Goal: Find specific page/section: Find specific page/section

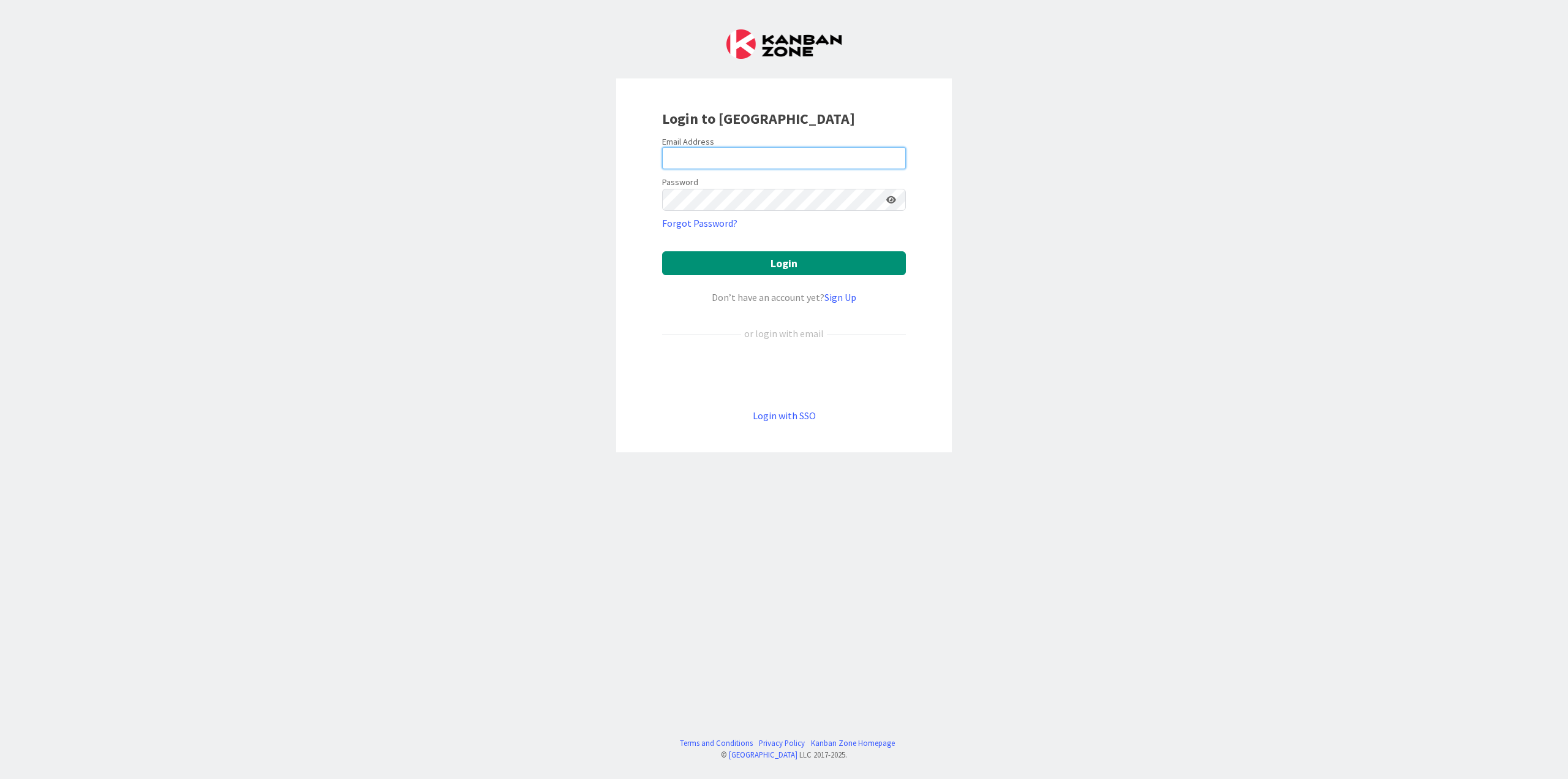
click at [728, 161] on input "email" at bounding box center [784, 158] width 244 height 22
type input "[EMAIL_ADDRESS][DOMAIN_NAME]"
click at [662, 251] on button "Login" at bounding box center [784, 263] width 244 height 24
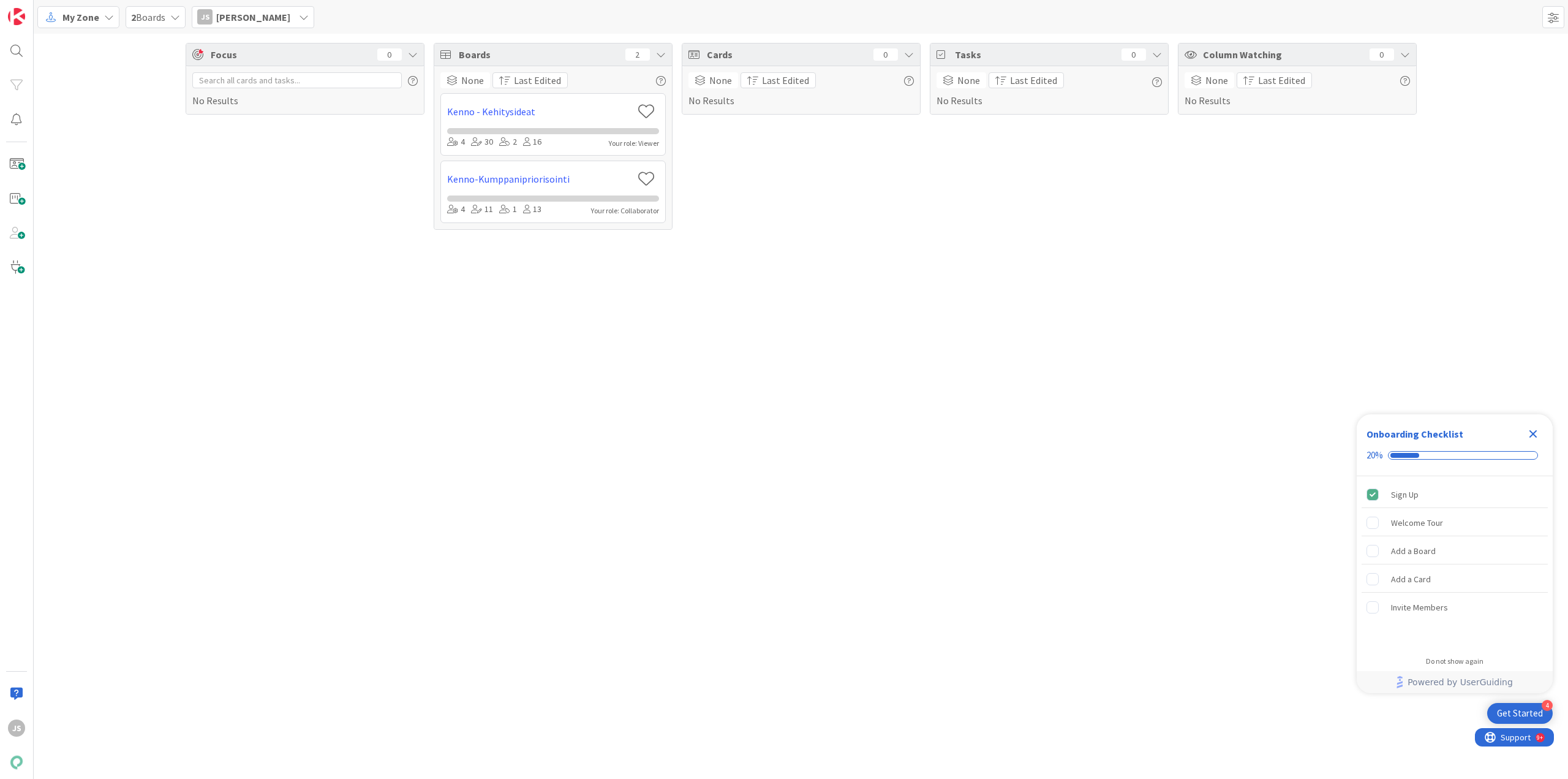
click at [87, 14] on span "My Zone" at bounding box center [81, 17] width 37 height 15
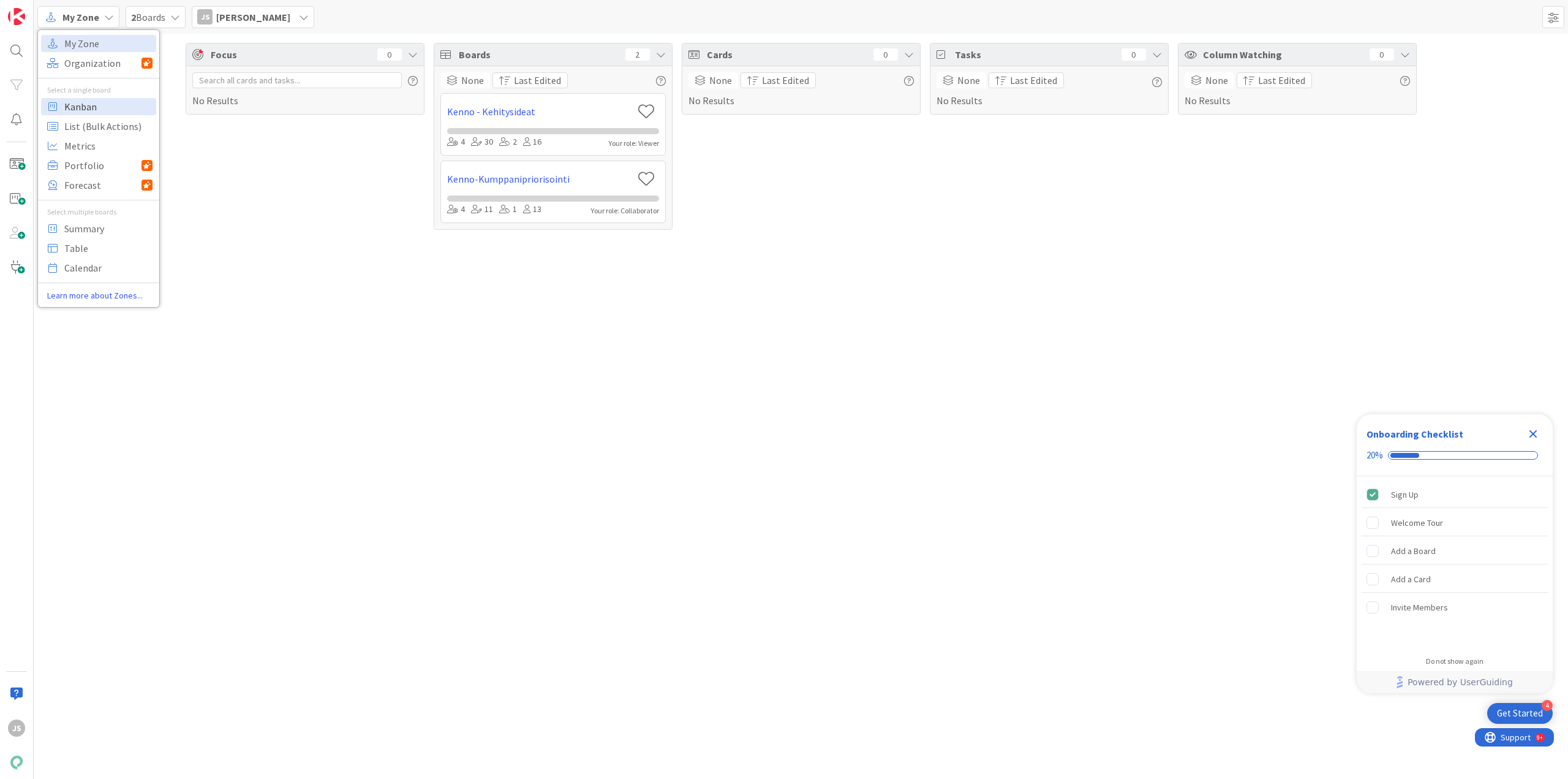
click at [83, 114] on span "Kanban" at bounding box center [108, 106] width 88 height 19
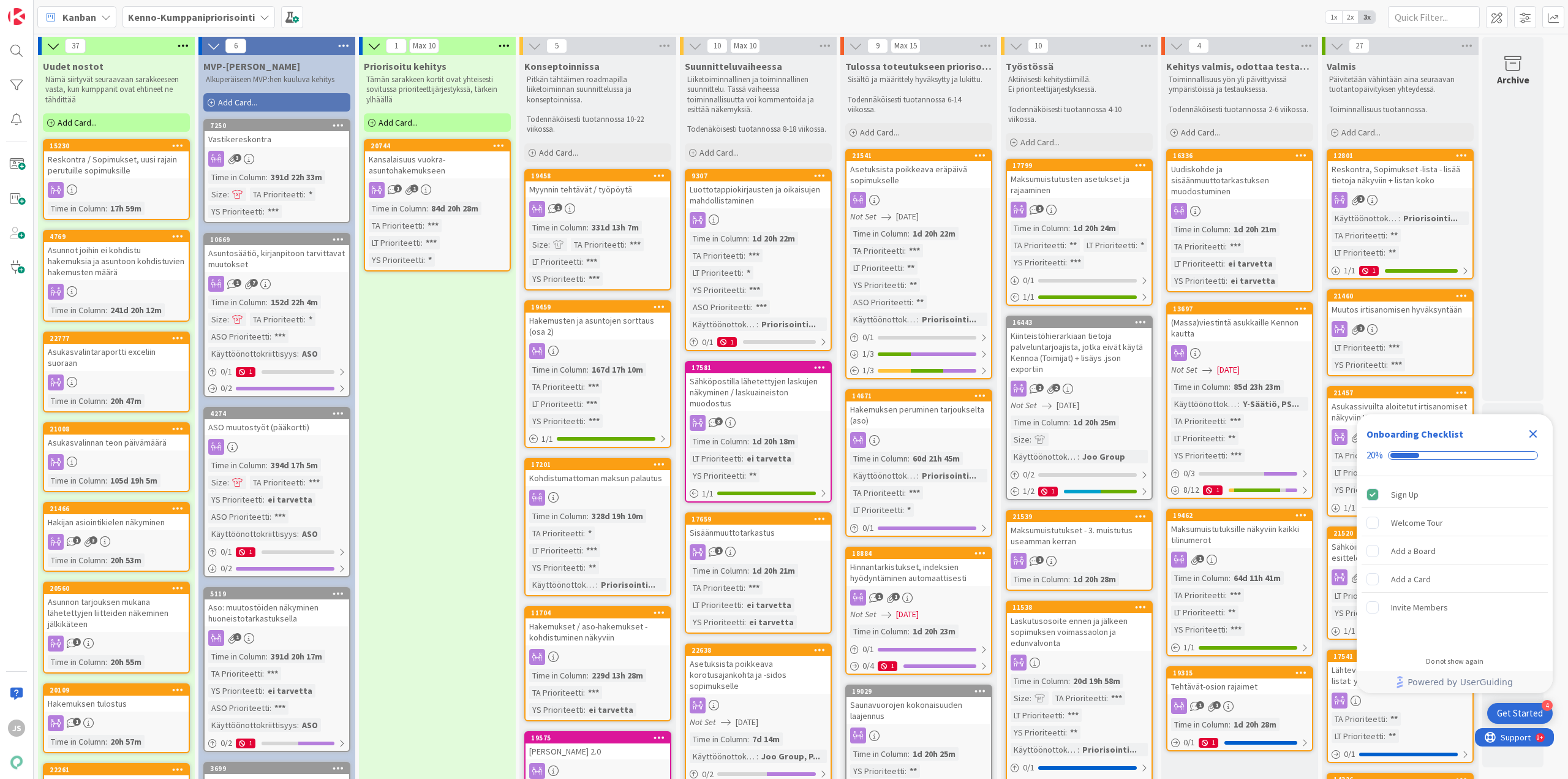
click at [1536, 435] on icon "Close Checklist" at bounding box center [1534, 434] width 8 height 8
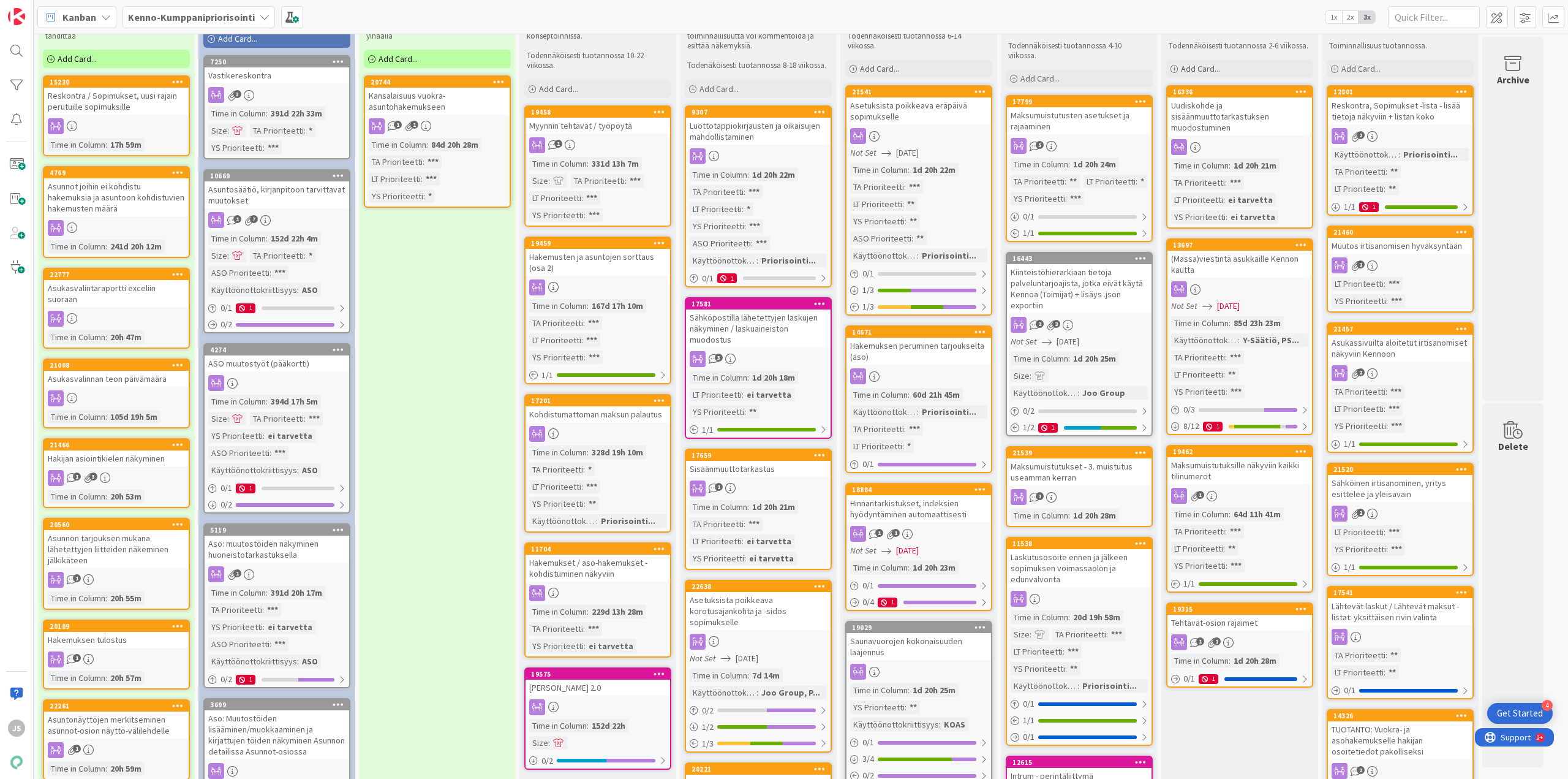
scroll to position [61, 0]
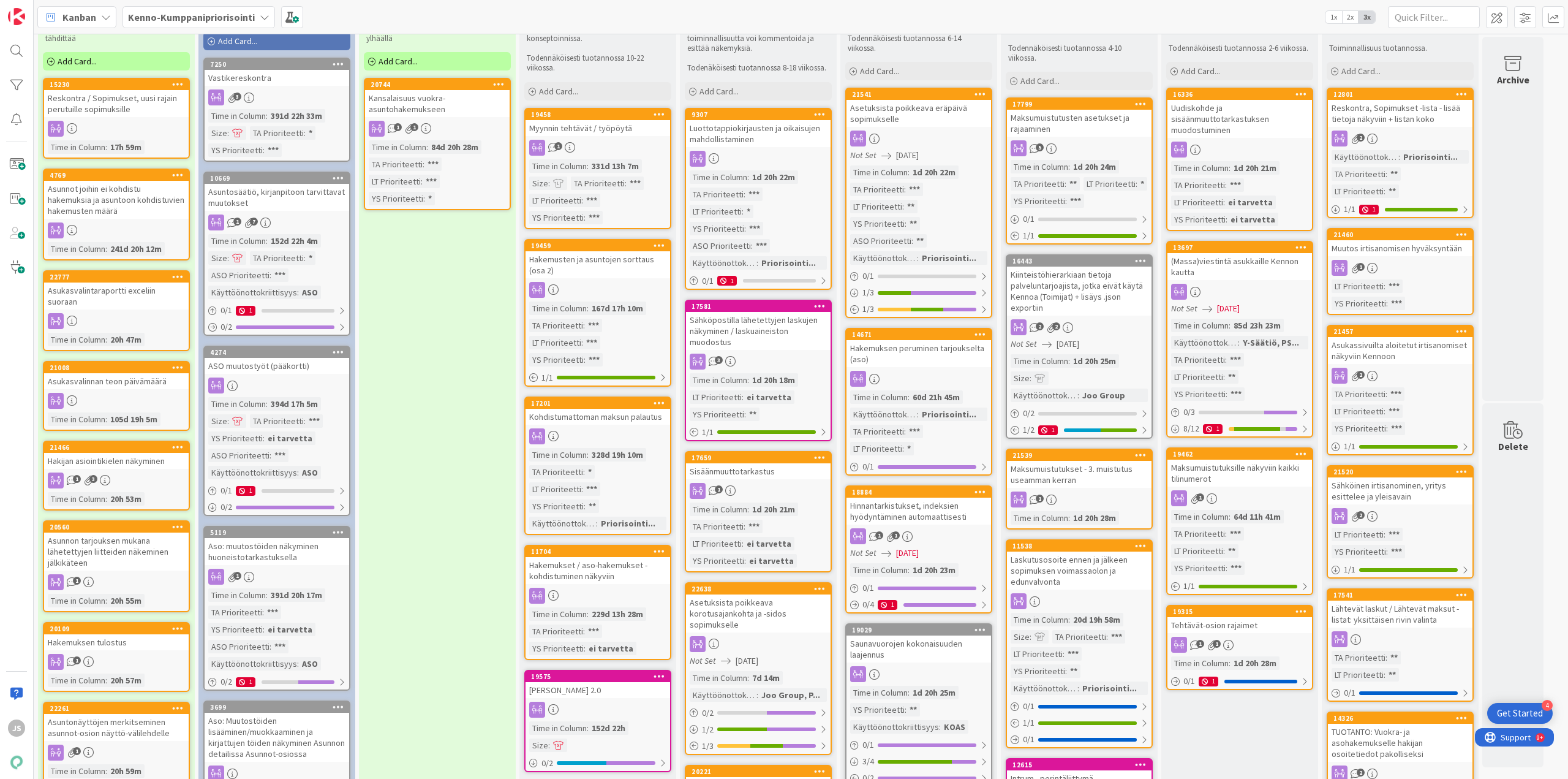
click at [1093, 582] on div "Laskutusosoite ennen ja jälkeen sopimuksen voimassaolon ja edunvalvonta" at bounding box center [1079, 570] width 144 height 38
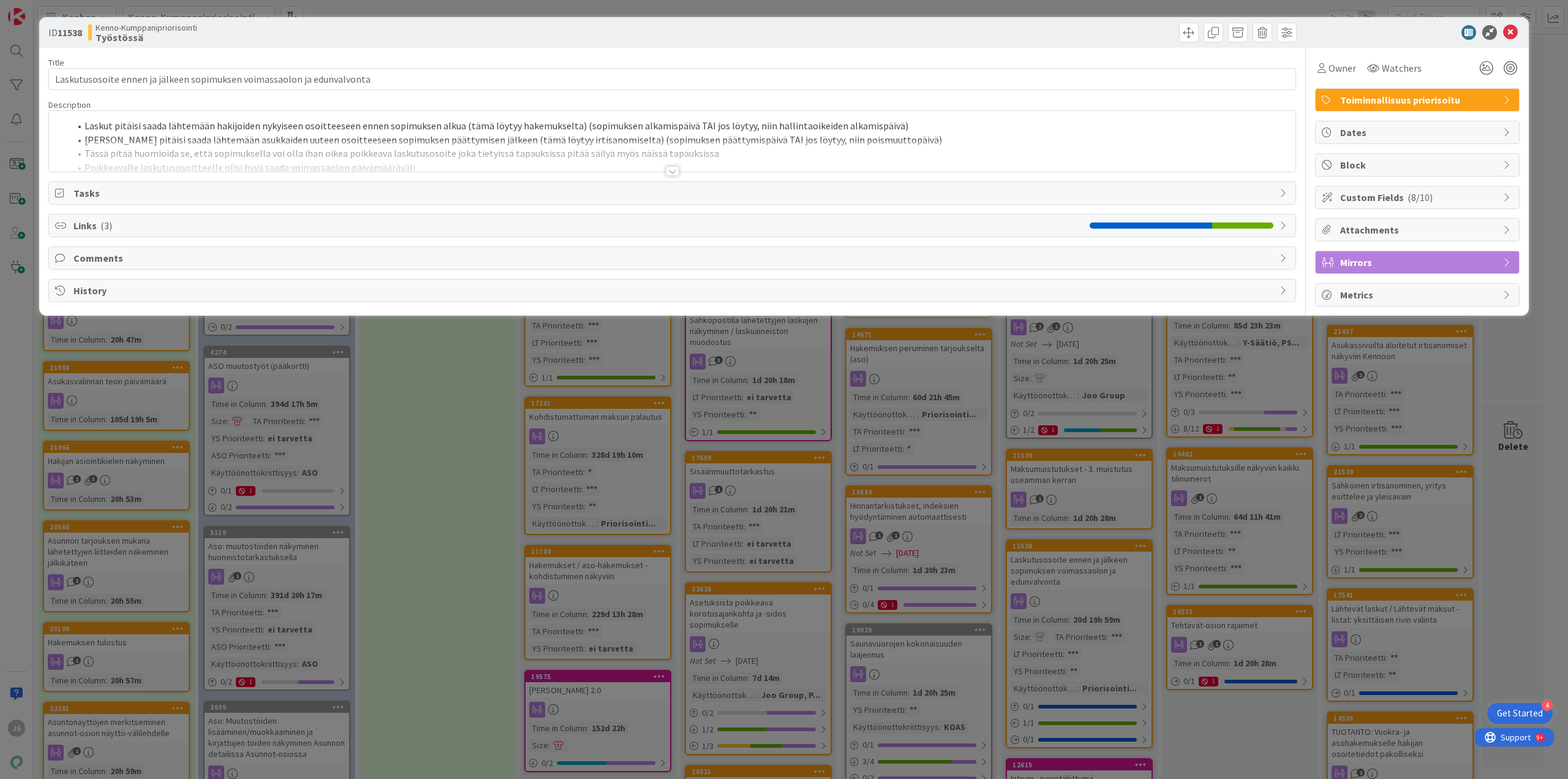
click at [671, 167] on div at bounding box center [673, 170] width 13 height 10
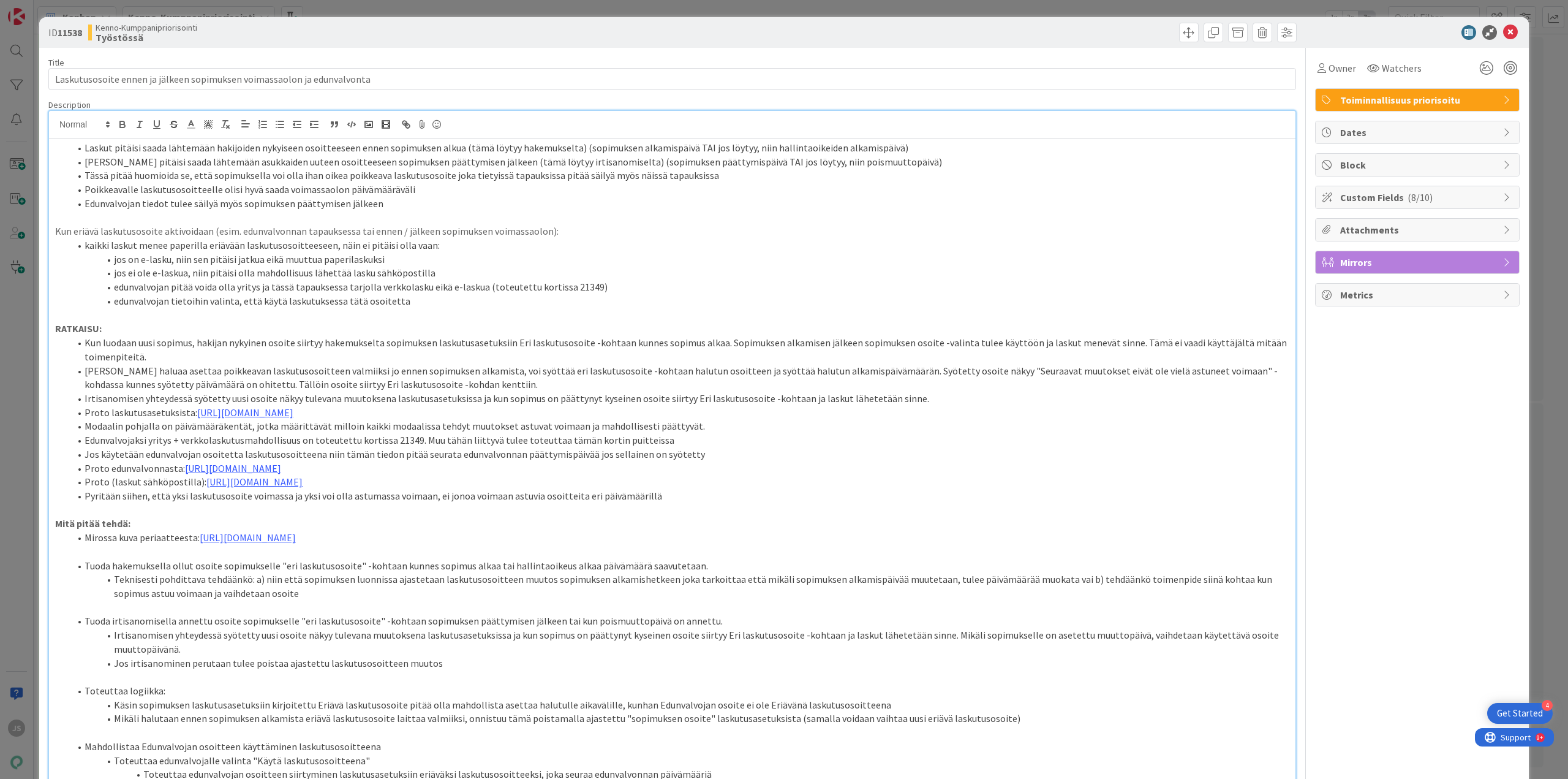
click at [574, 288] on li "edunvalvojan pitää voida olla yritys ja tässä tapauksessa tarjolla verkkolasku …" at bounding box center [679, 287] width 1220 height 14
copy li "21349"
click at [1506, 32] on icon at bounding box center [1511, 33] width 15 height 15
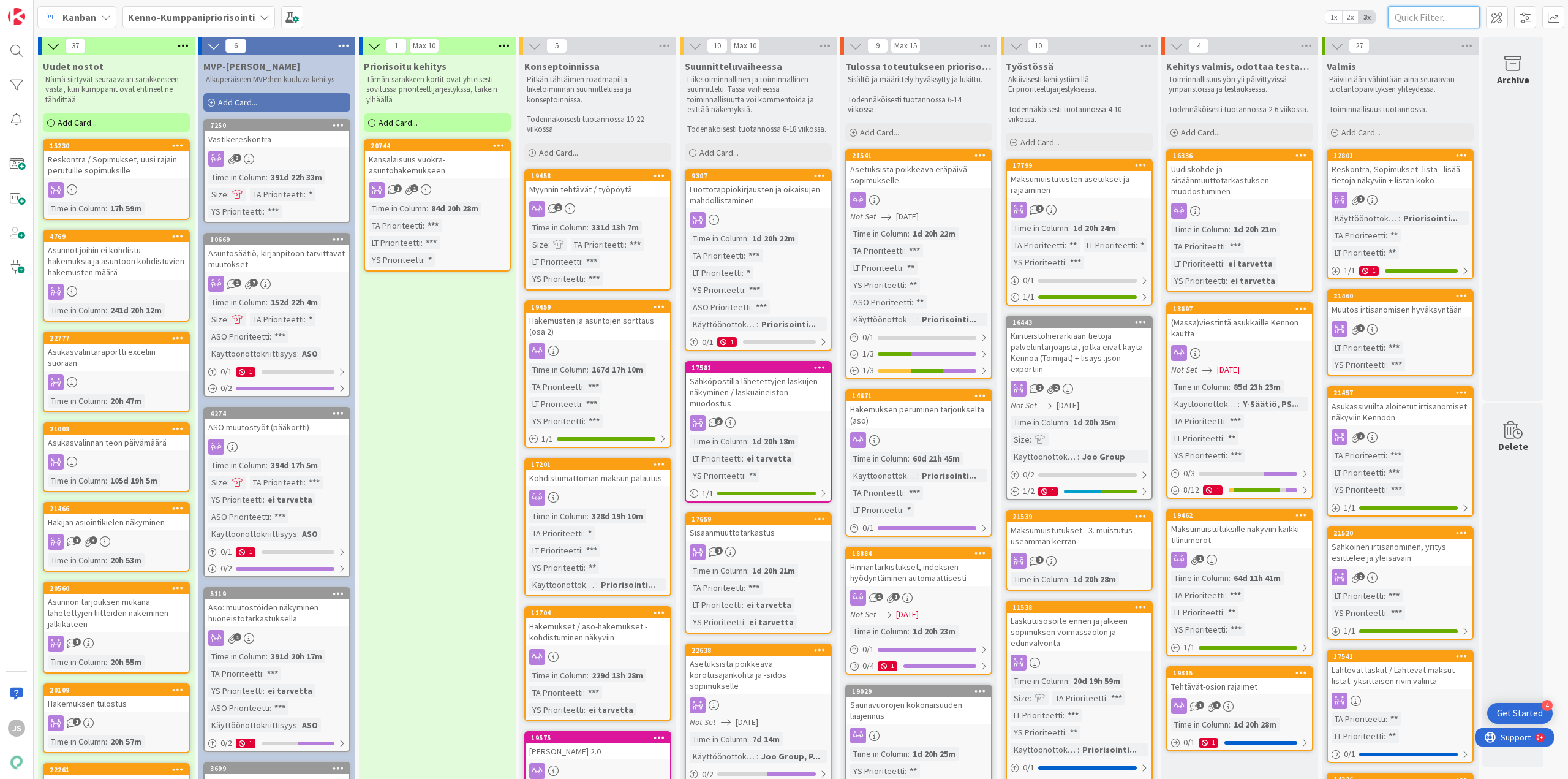
click at [1446, 23] on input "text" at bounding box center [1433, 17] width 92 height 22
paste input "21349"
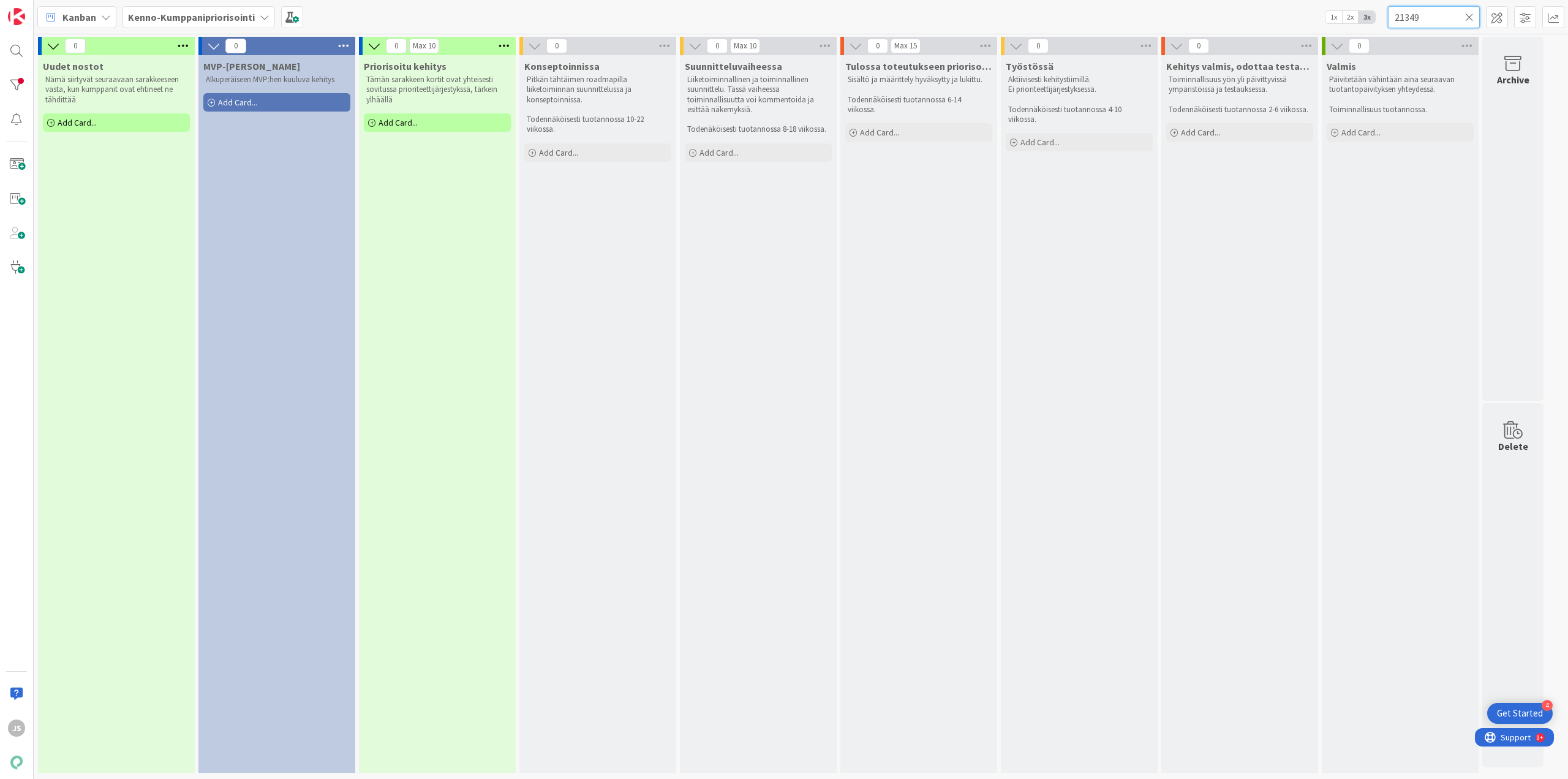
type input "21349"
click at [1469, 16] on icon at bounding box center [1469, 17] width 8 height 11
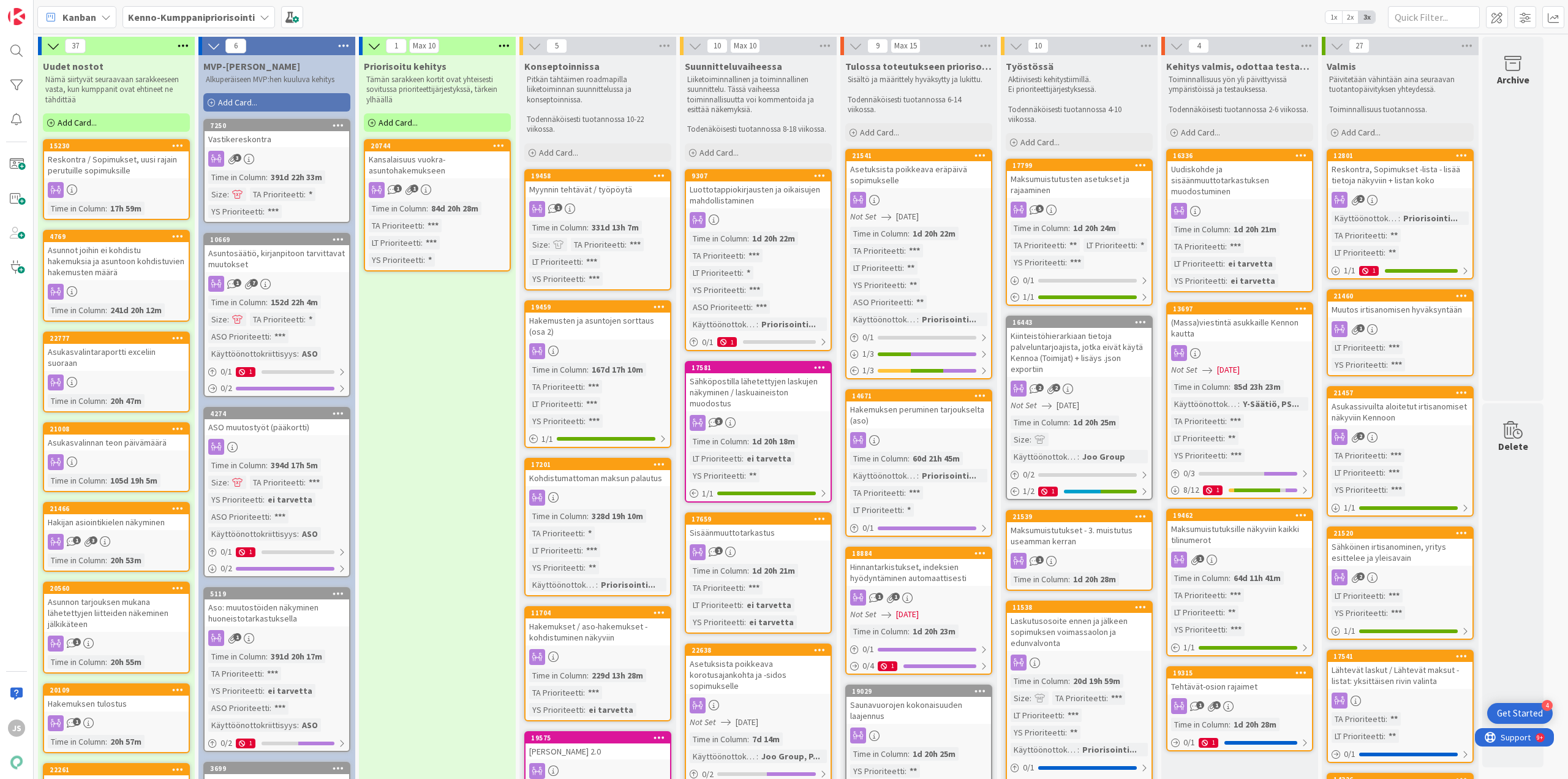
click at [1075, 628] on div "Laskutusosoite ennen ja jälkeen sopimuksen voimassaolon ja edunvalvonta" at bounding box center [1079, 632] width 144 height 38
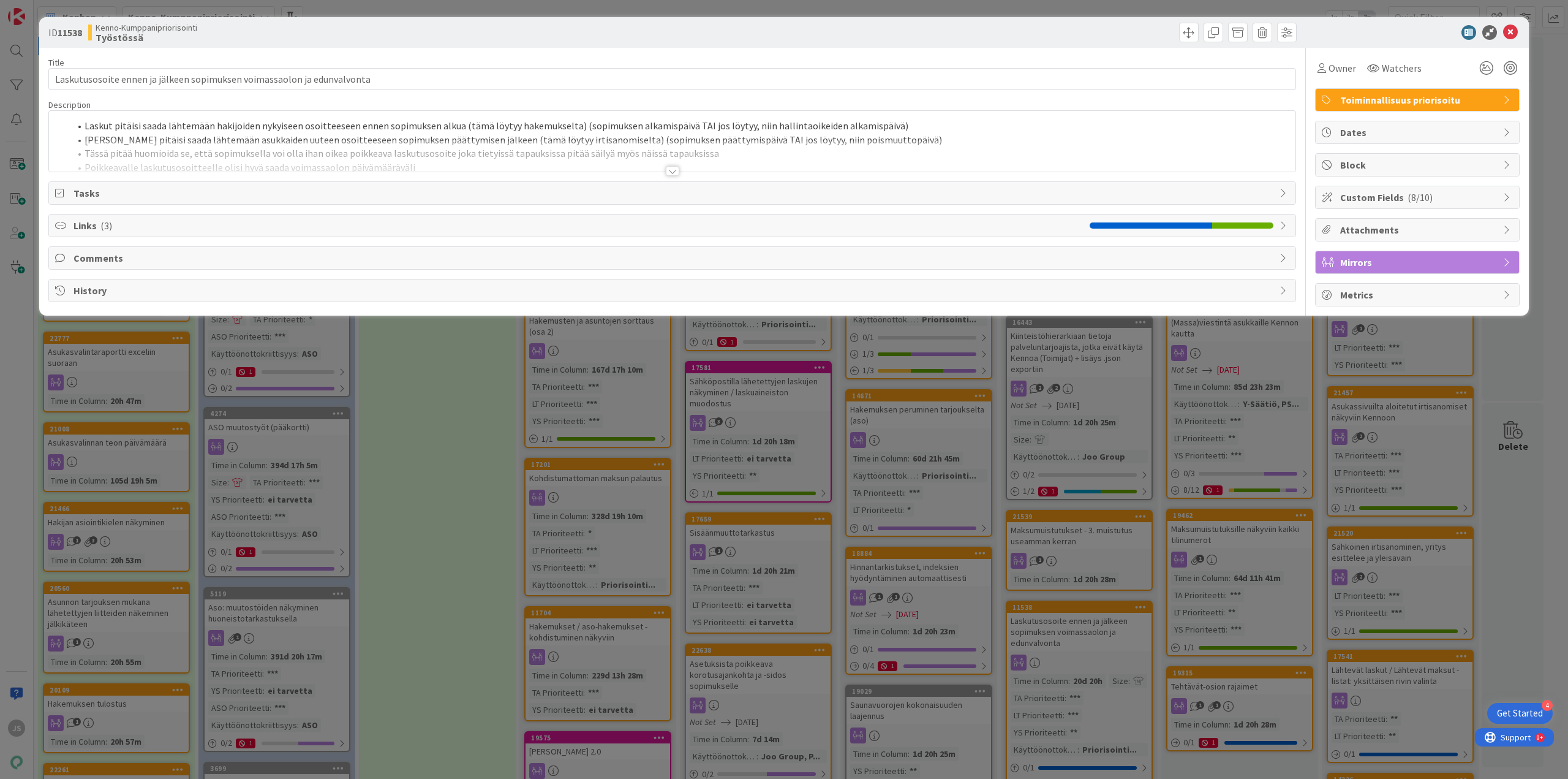
click at [667, 172] on div at bounding box center [673, 170] width 13 height 10
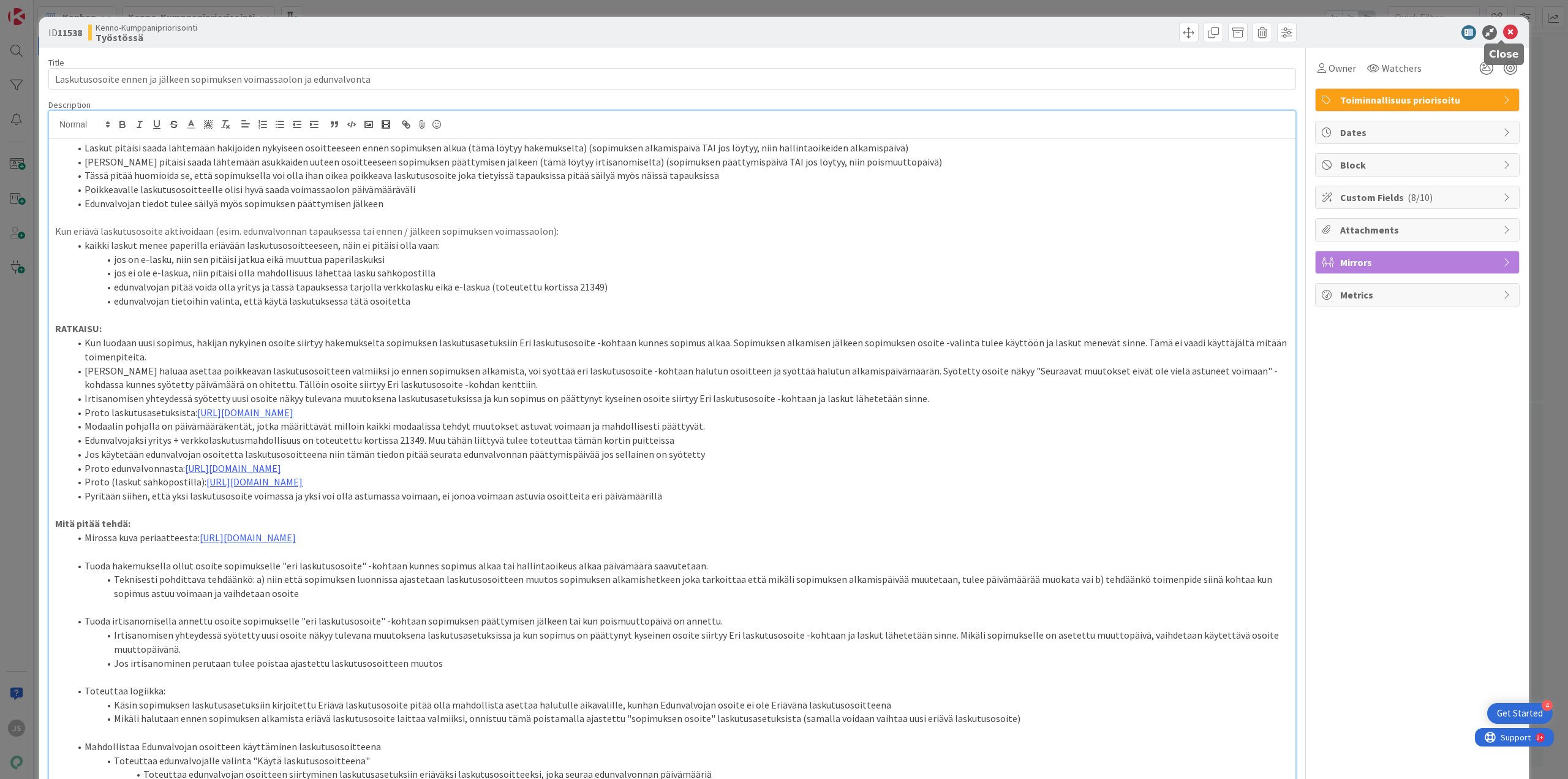
click at [1504, 31] on icon at bounding box center [1511, 33] width 15 height 15
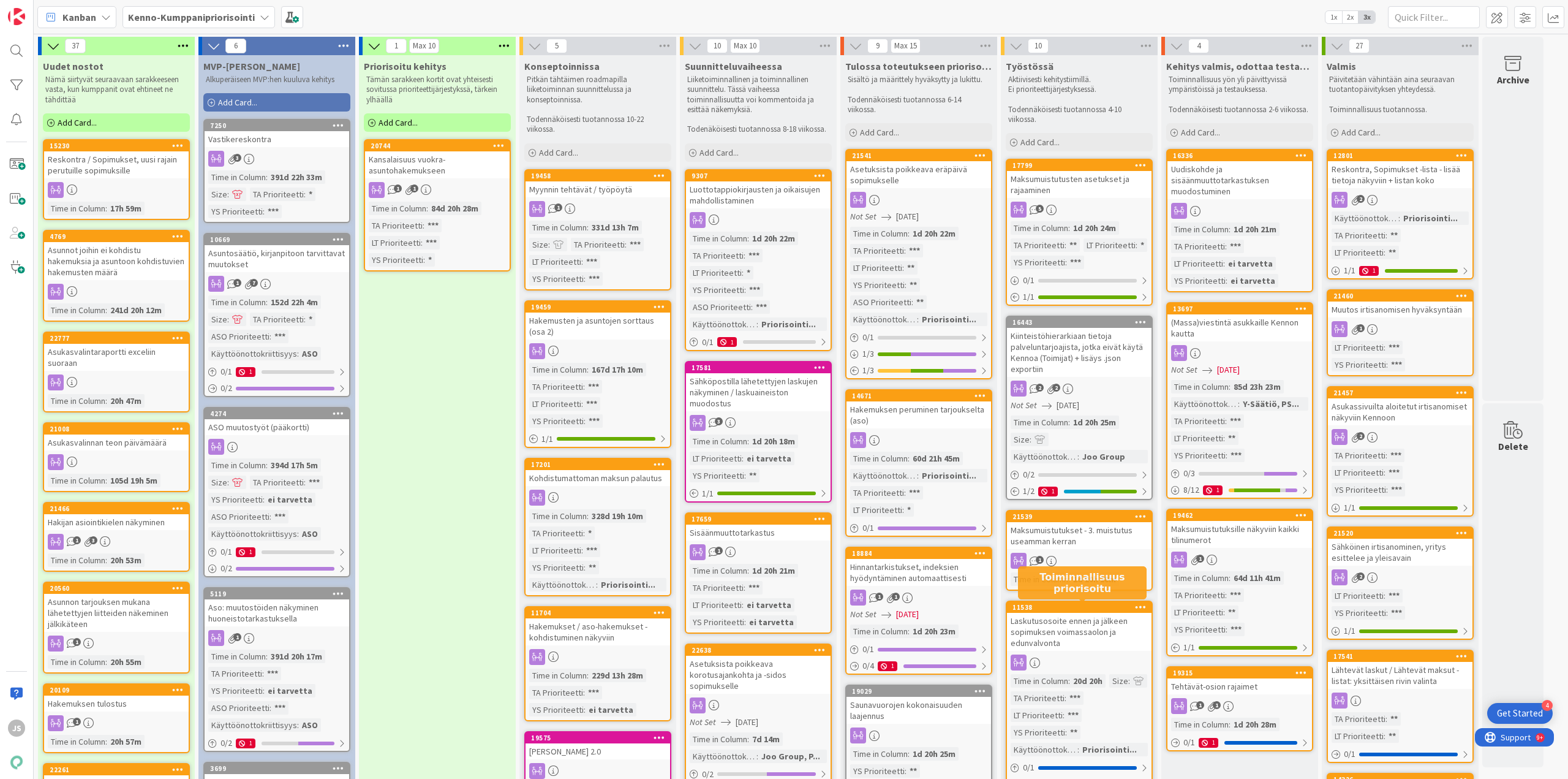
click at [1052, 637] on div "Laskutusosoite ennen ja jälkeen sopimuksen voimassaolon ja edunvalvonta" at bounding box center [1079, 632] width 144 height 38
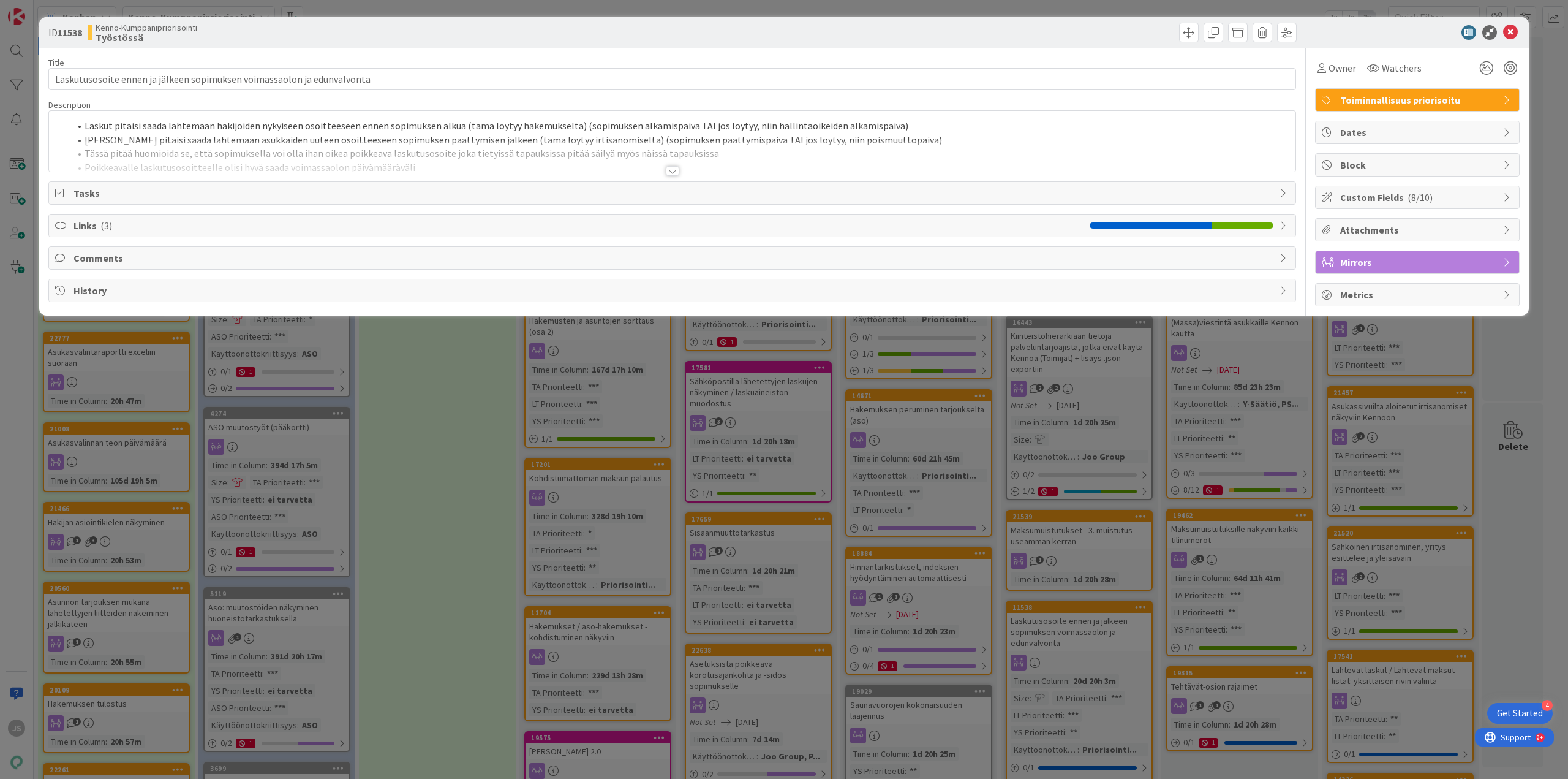
click at [667, 166] on div at bounding box center [673, 170] width 13 height 10
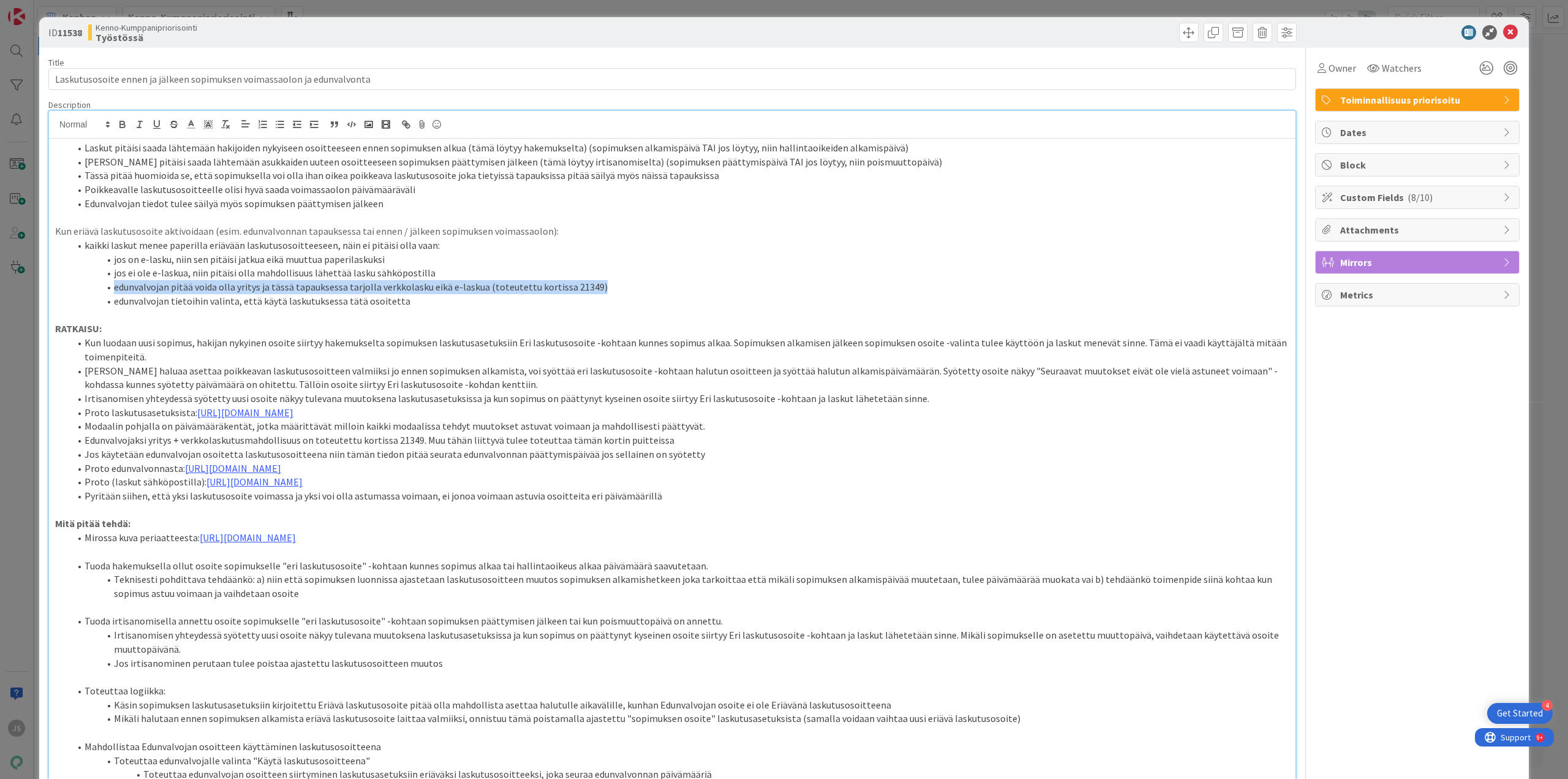
drag, startPoint x: 596, startPoint y: 287, endPoint x: 114, endPoint y: 291, distance: 482.0
click at [114, 291] on li "edunvalvojan pitää voida olla yritys ja tässä tapauksessa tarjolla verkkolasku …" at bounding box center [679, 287] width 1220 height 14
copy li "edunvalvojan pitää voida olla yritys ja tässä tapauksessa tarjolla verkkolasku …"
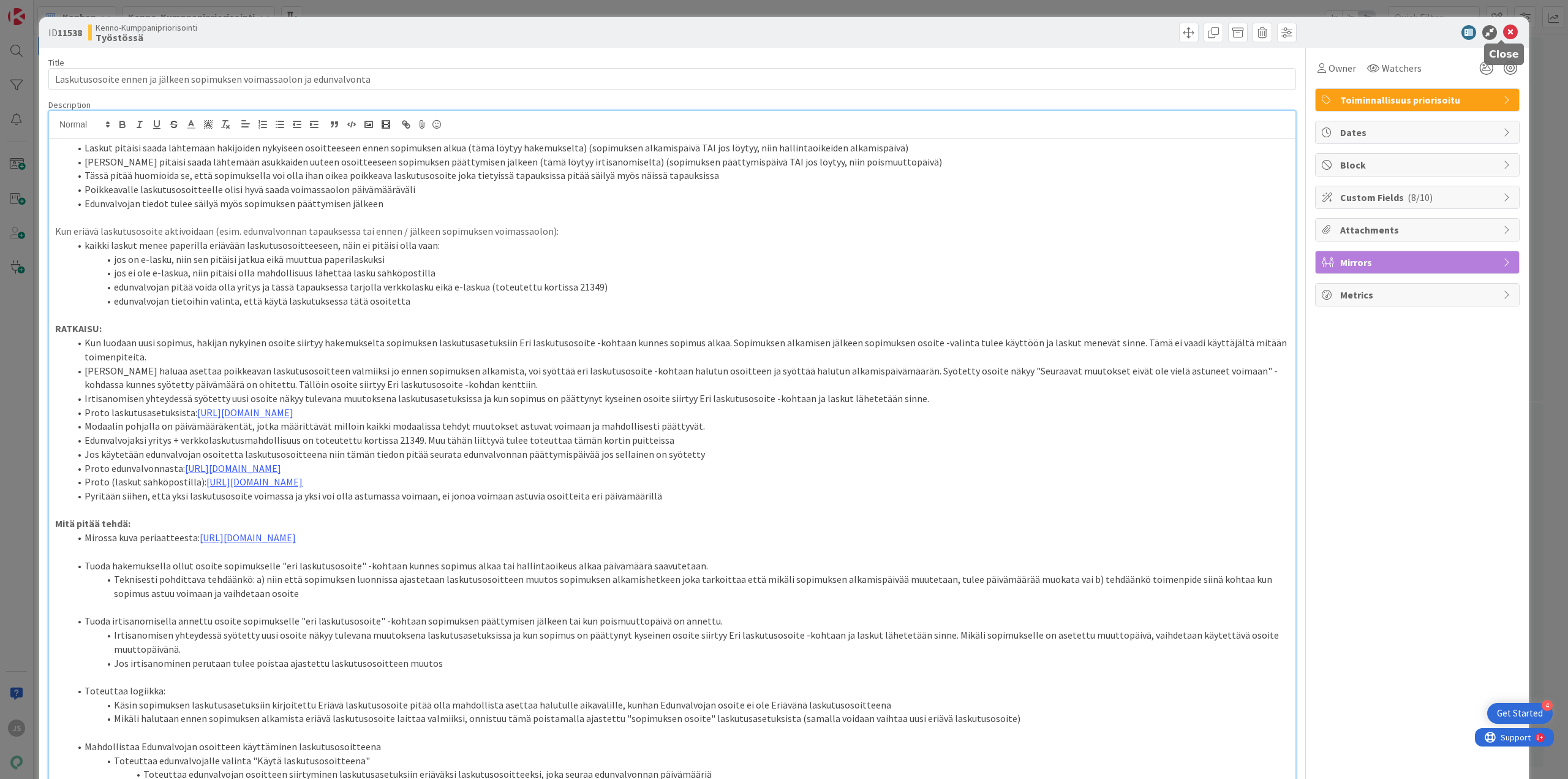
click at [1504, 34] on icon at bounding box center [1511, 33] width 15 height 15
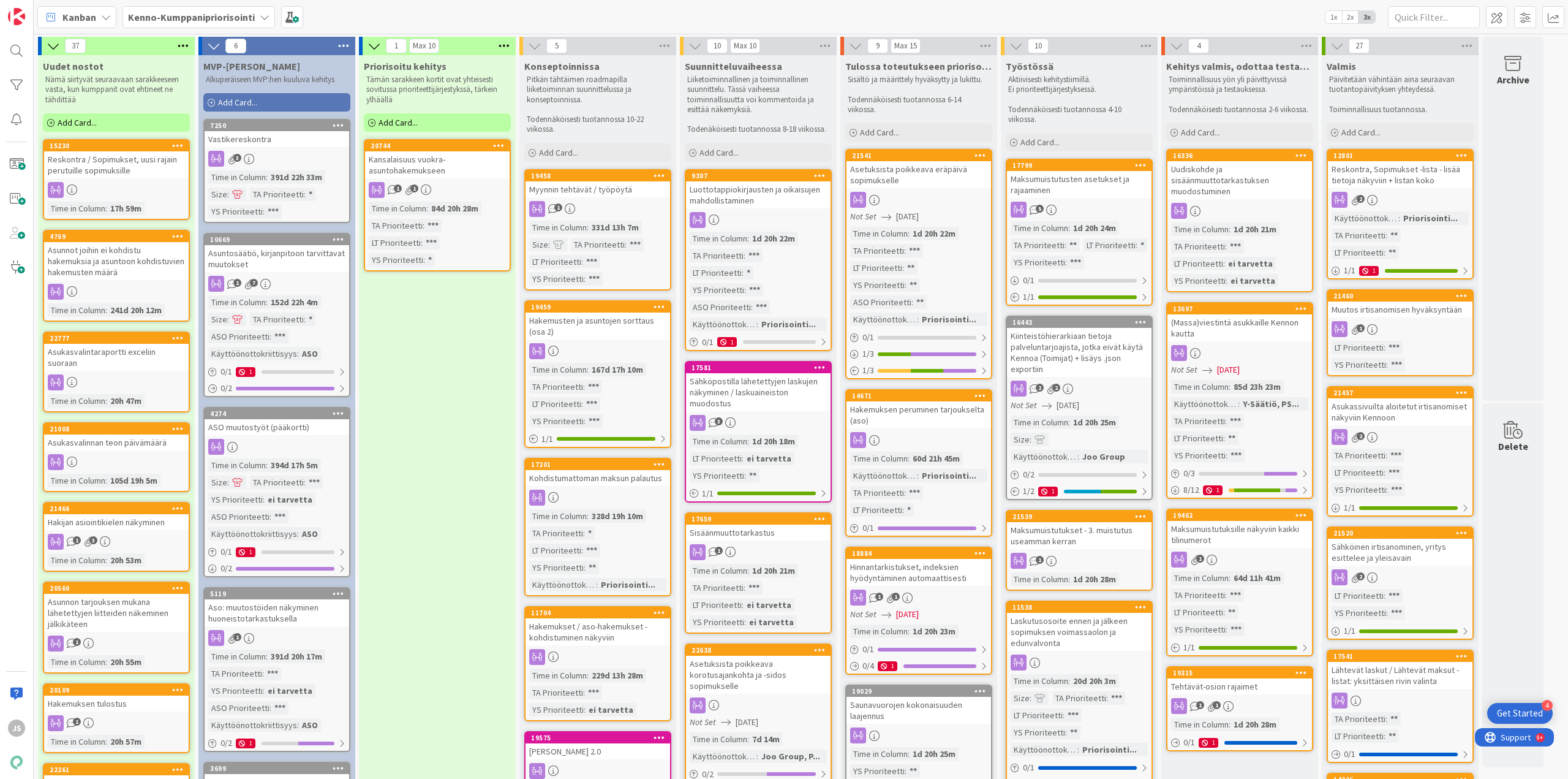
click at [117, 168] on div "Reskontra / Sopimukset, uusi rajain perutuille sopimuksille" at bounding box center [116, 164] width 144 height 27
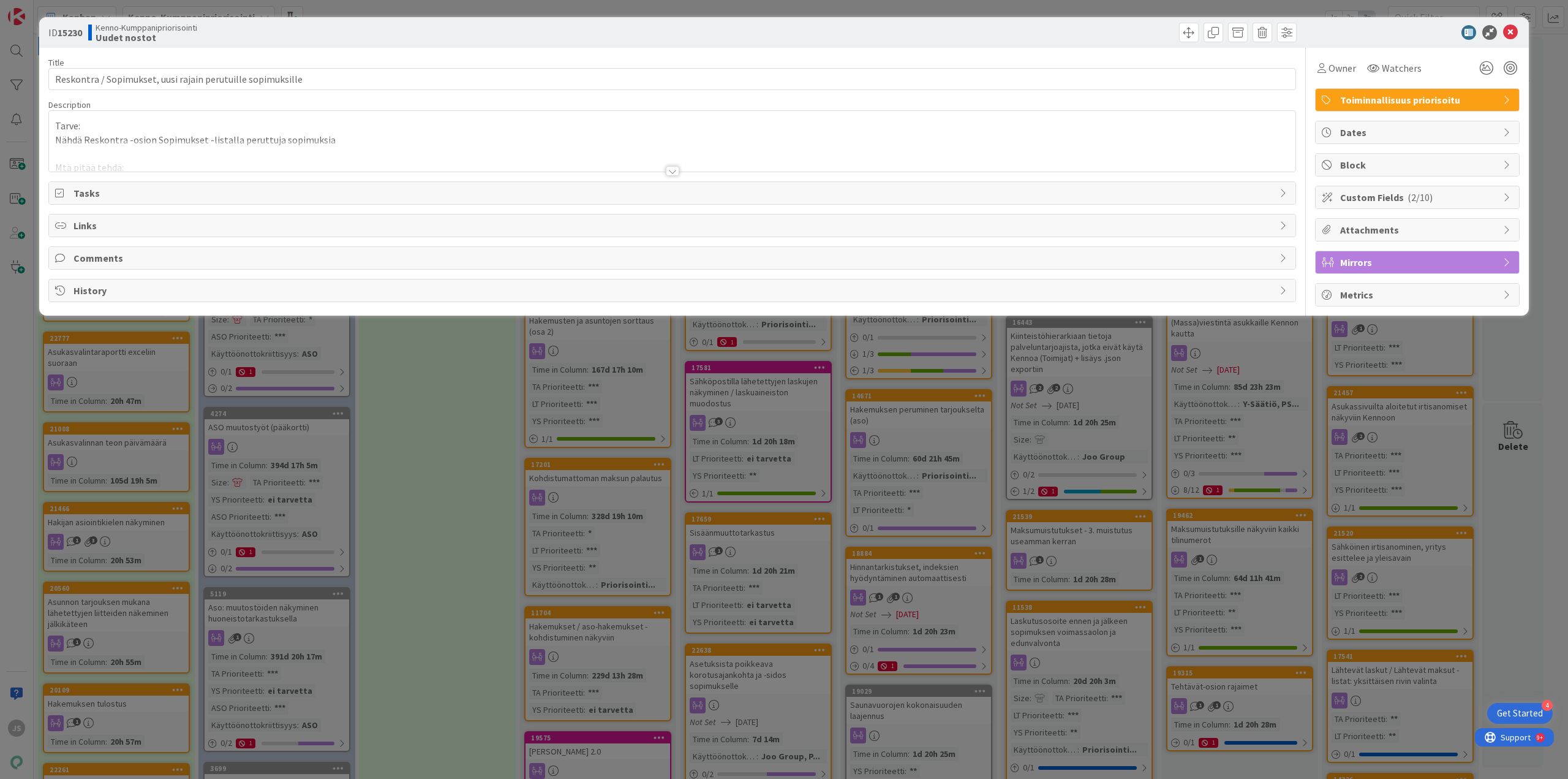
click at [671, 172] on div at bounding box center [673, 170] width 13 height 10
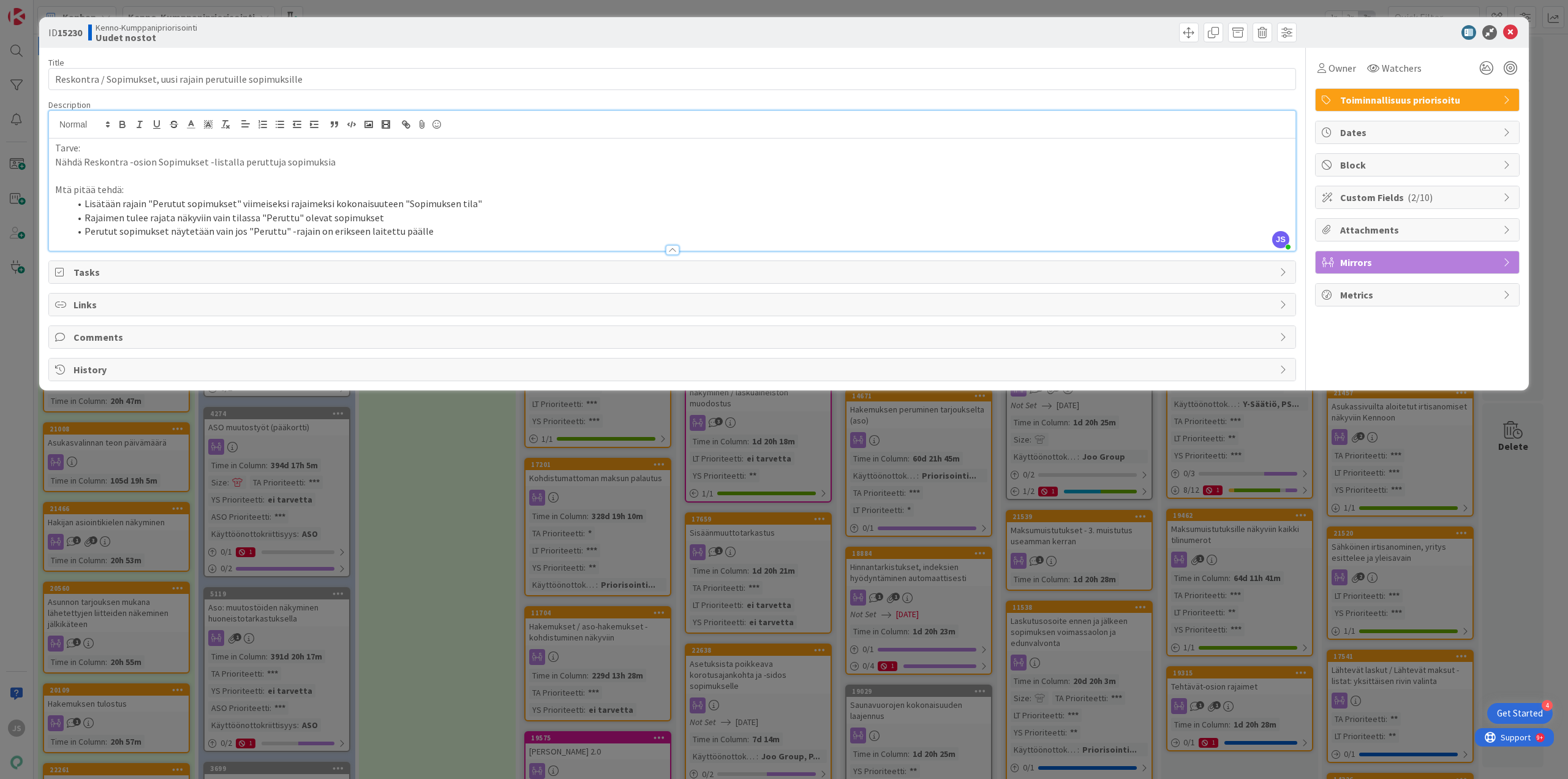
click at [1366, 202] on span "Custom Fields ( 2/10 )" at bounding box center [1419, 197] width 157 height 15
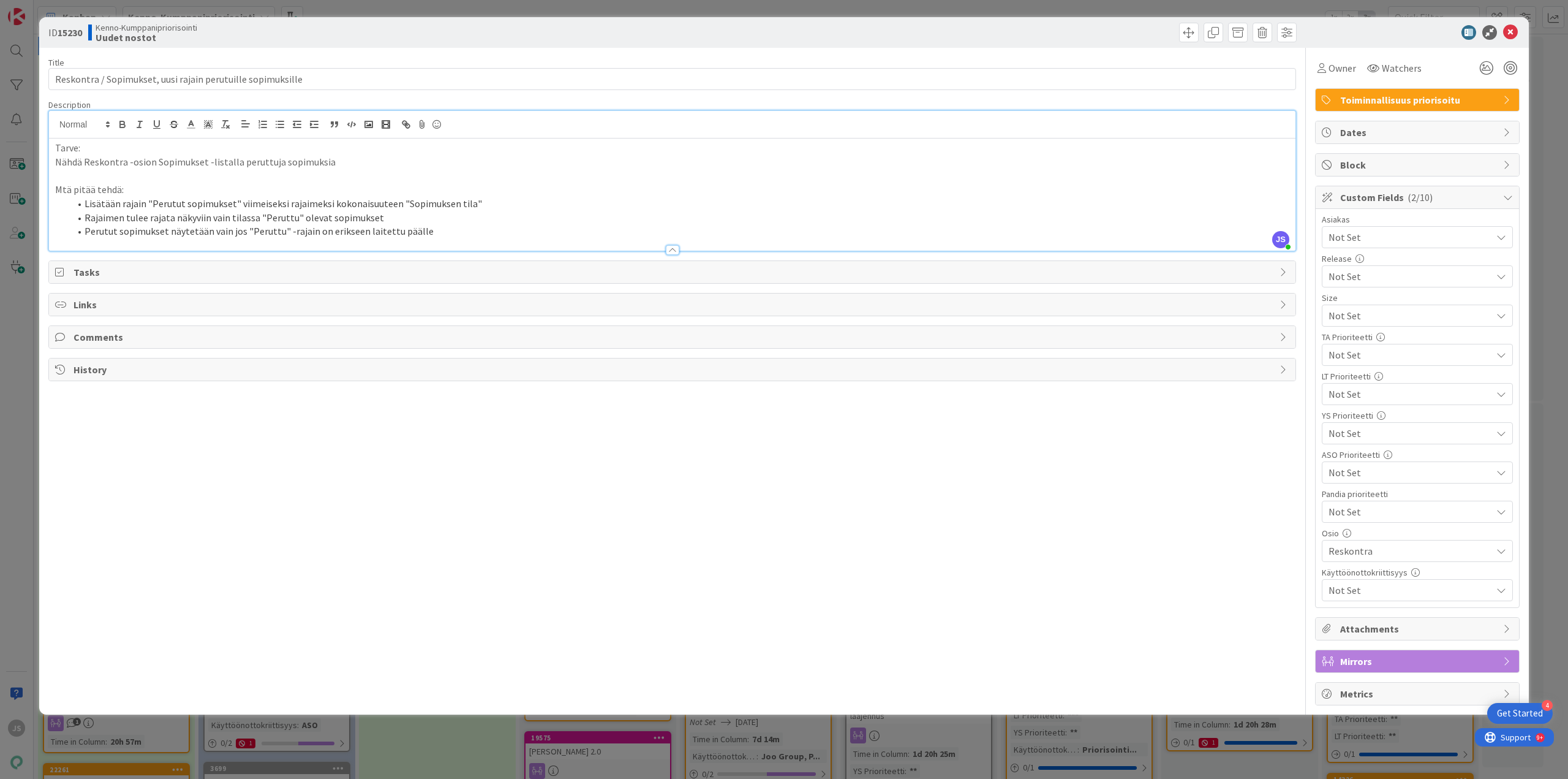
click at [1374, 324] on span "Not Set" at bounding box center [1407, 315] width 157 height 17
click at [1374, 395] on span "Not Set" at bounding box center [1407, 394] width 155 height 17
click at [1510, 31] on icon at bounding box center [1511, 33] width 15 height 15
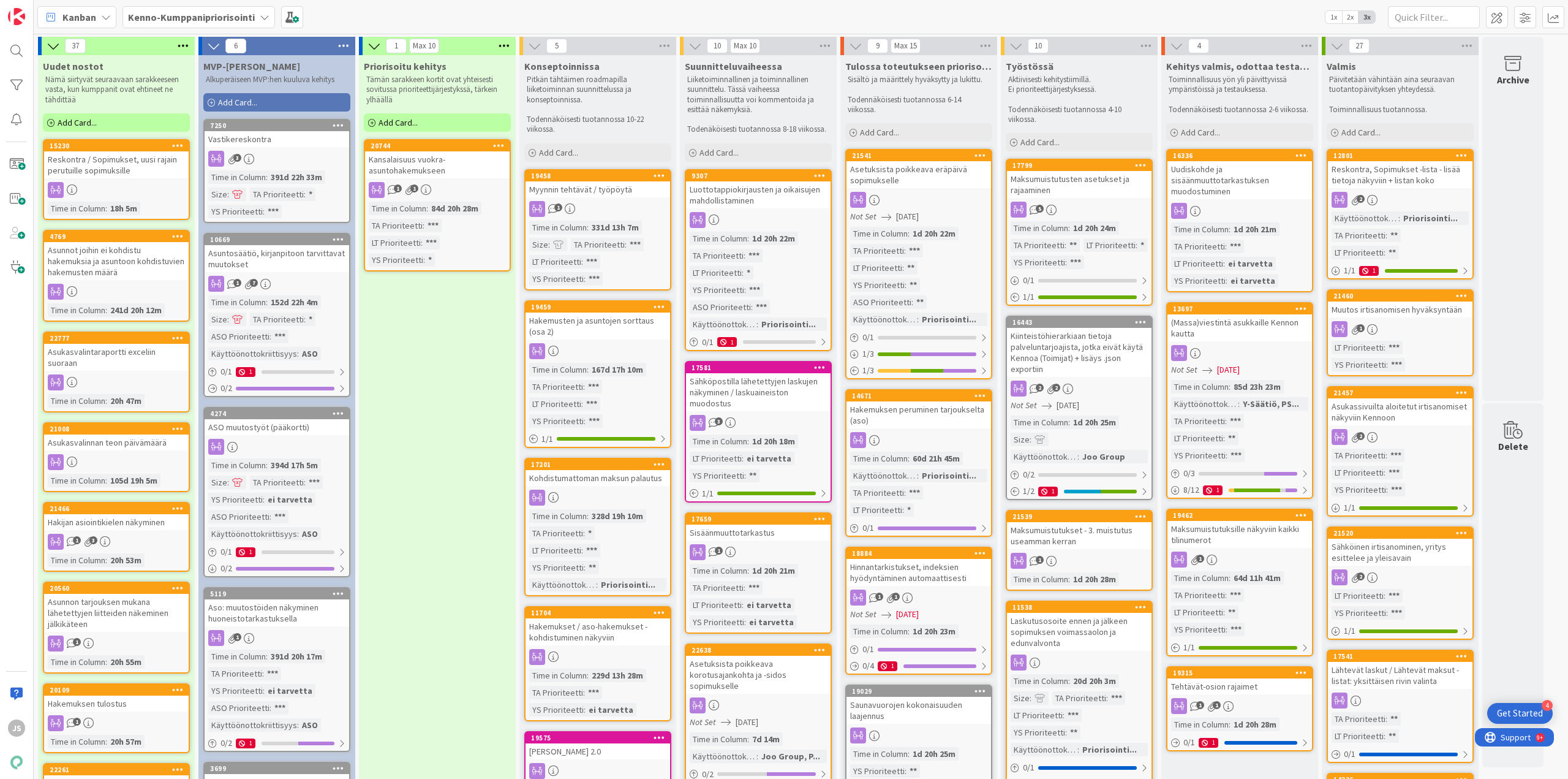
click at [112, 272] on div "Asunnot joihin ei kohdistu hakemuksia ja asuntoon kohdistuvien hakemusten määrä" at bounding box center [116, 261] width 144 height 38
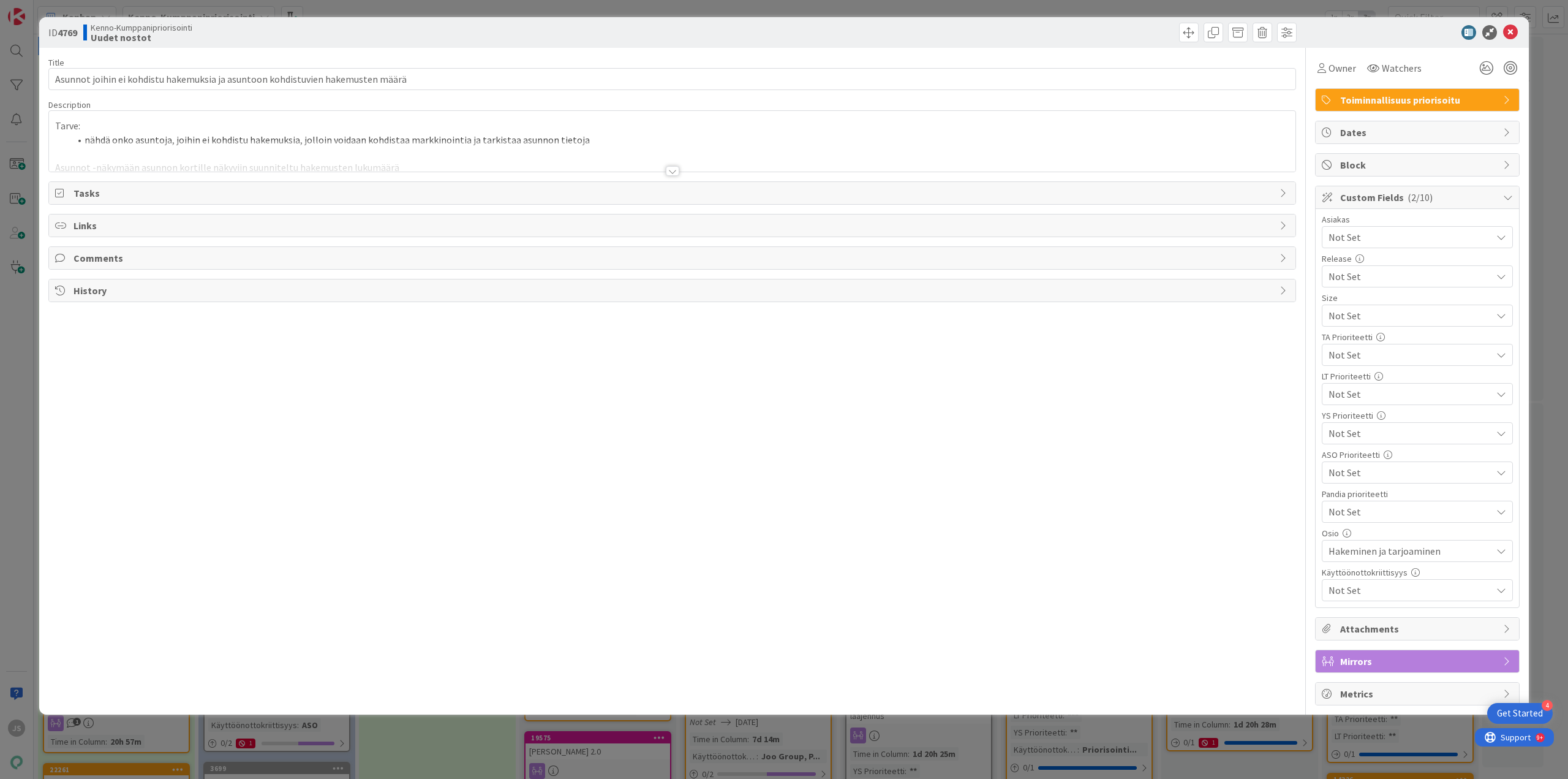
click at [672, 167] on div at bounding box center [673, 170] width 13 height 10
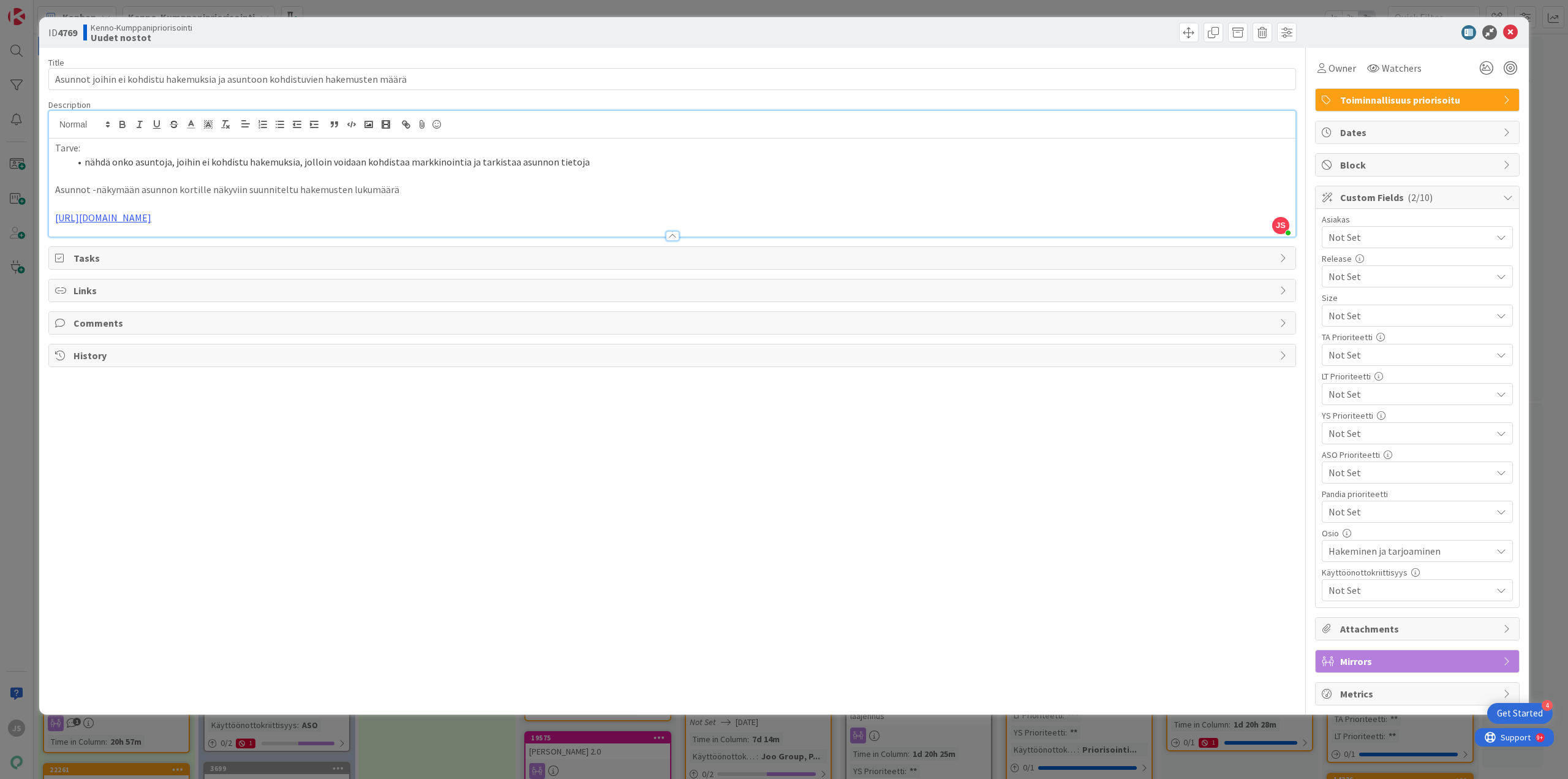
click at [1508, 29] on icon at bounding box center [1511, 33] width 15 height 15
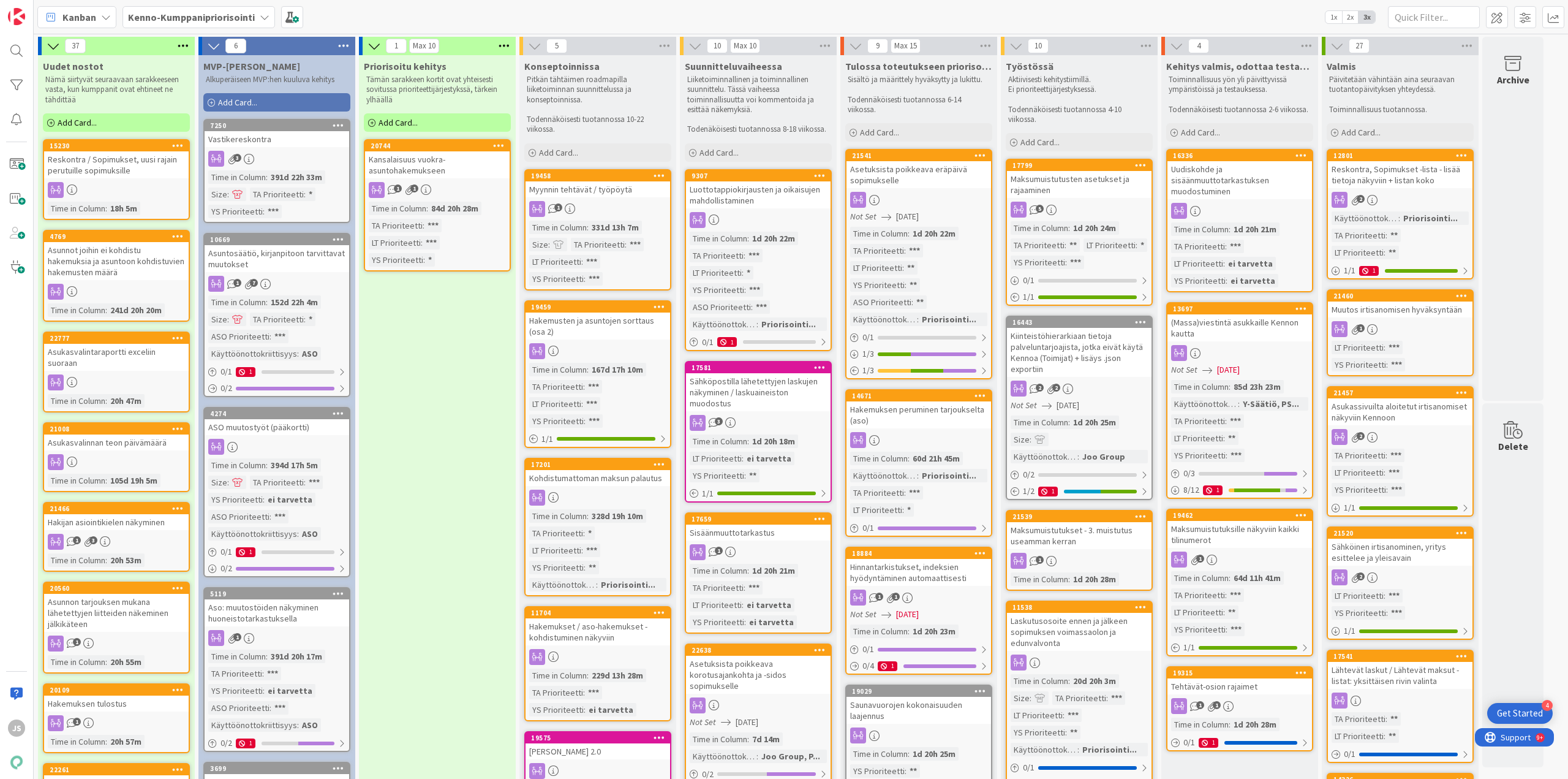
click at [120, 351] on div "Asukasvalintaraportti exceliin suoraan" at bounding box center [116, 357] width 144 height 27
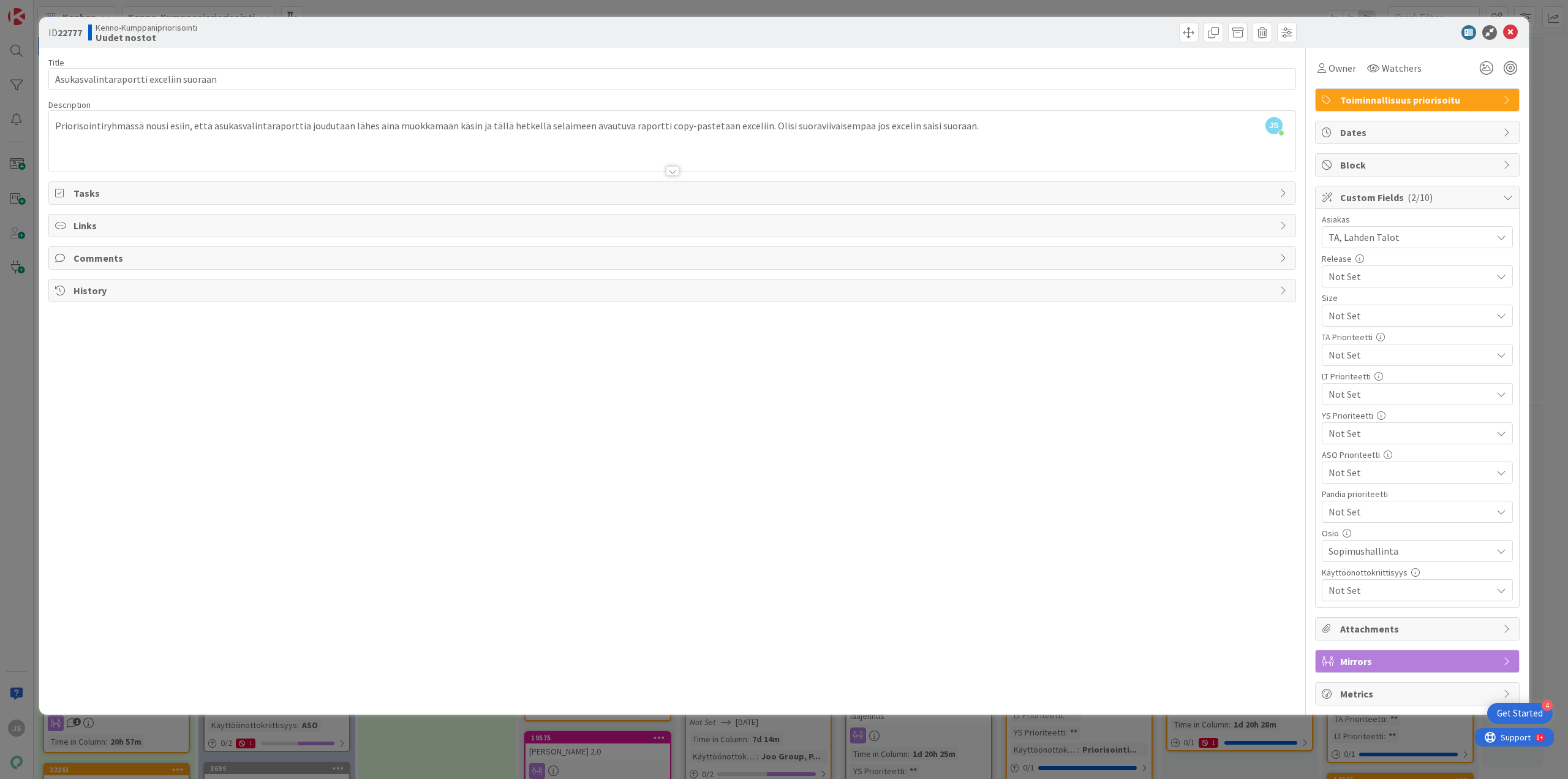
click at [1386, 324] on span "Not Set" at bounding box center [1407, 315] width 157 height 17
click at [1369, 490] on span "**" at bounding box center [1425, 490] width 161 height 19
click at [1510, 38] on icon at bounding box center [1511, 33] width 15 height 15
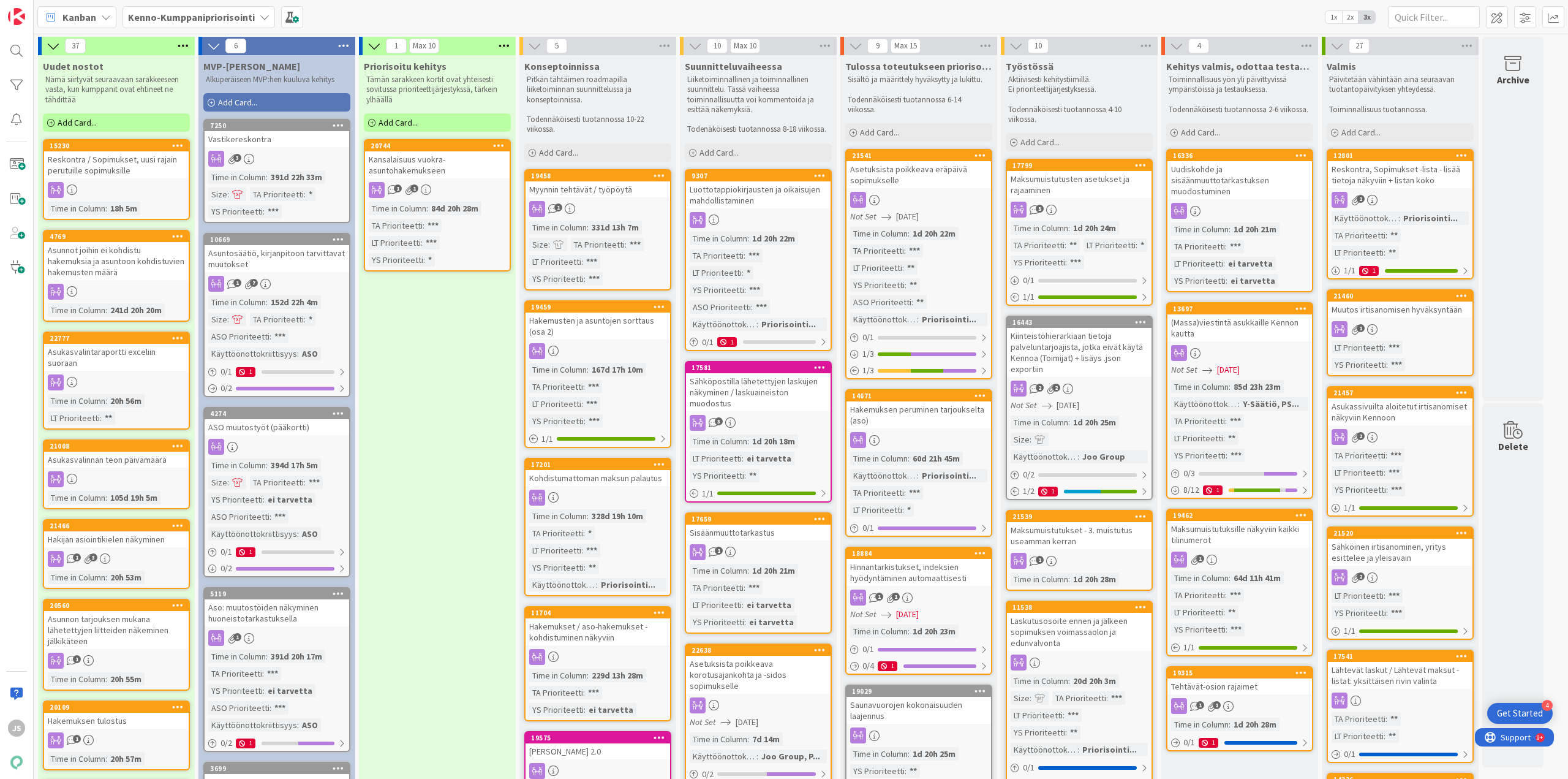
click at [101, 452] on div "Asukasvalinnan teon päivämäärä" at bounding box center [116, 459] width 144 height 16
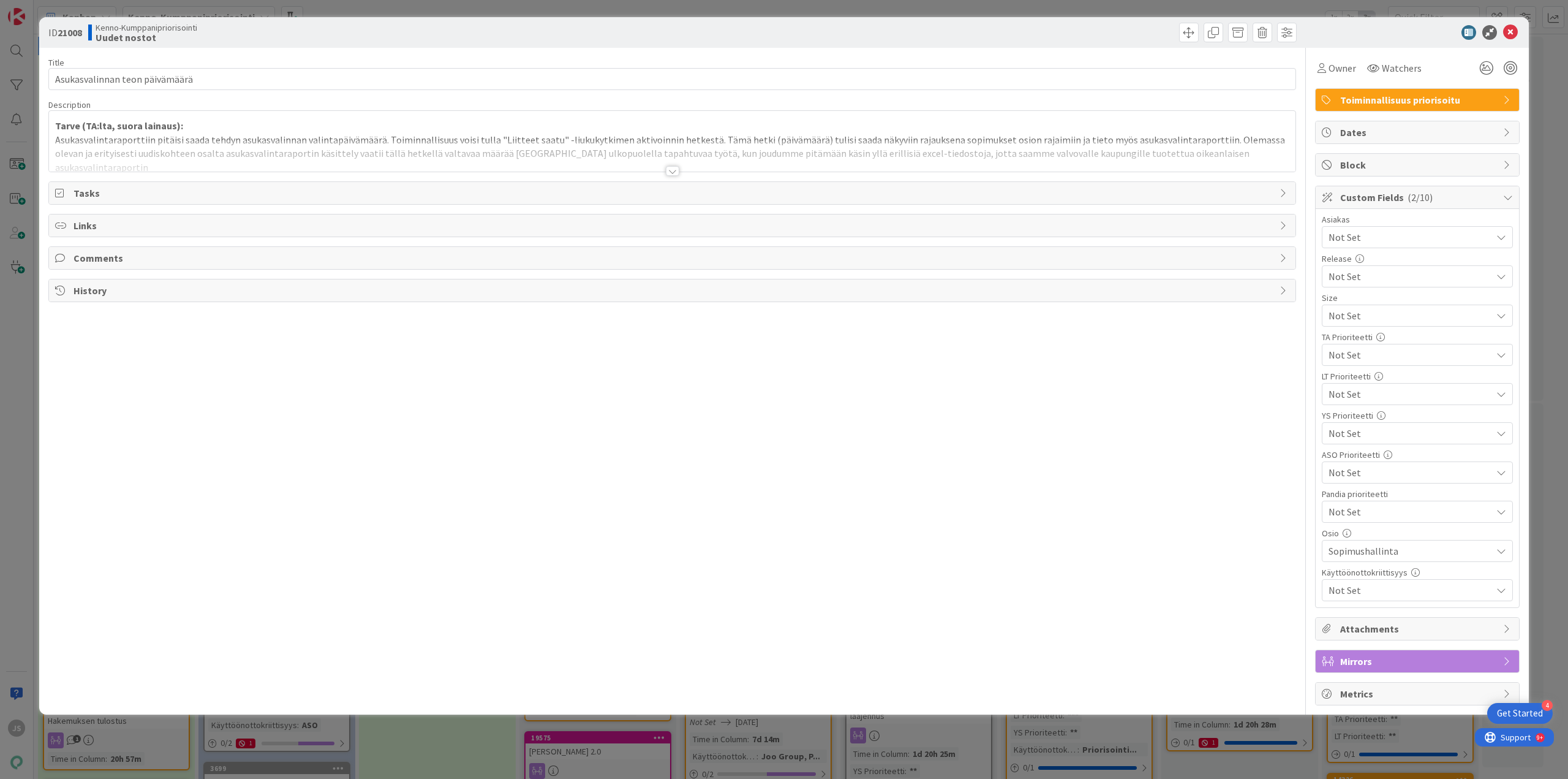
click at [674, 170] on div at bounding box center [673, 170] width 13 height 10
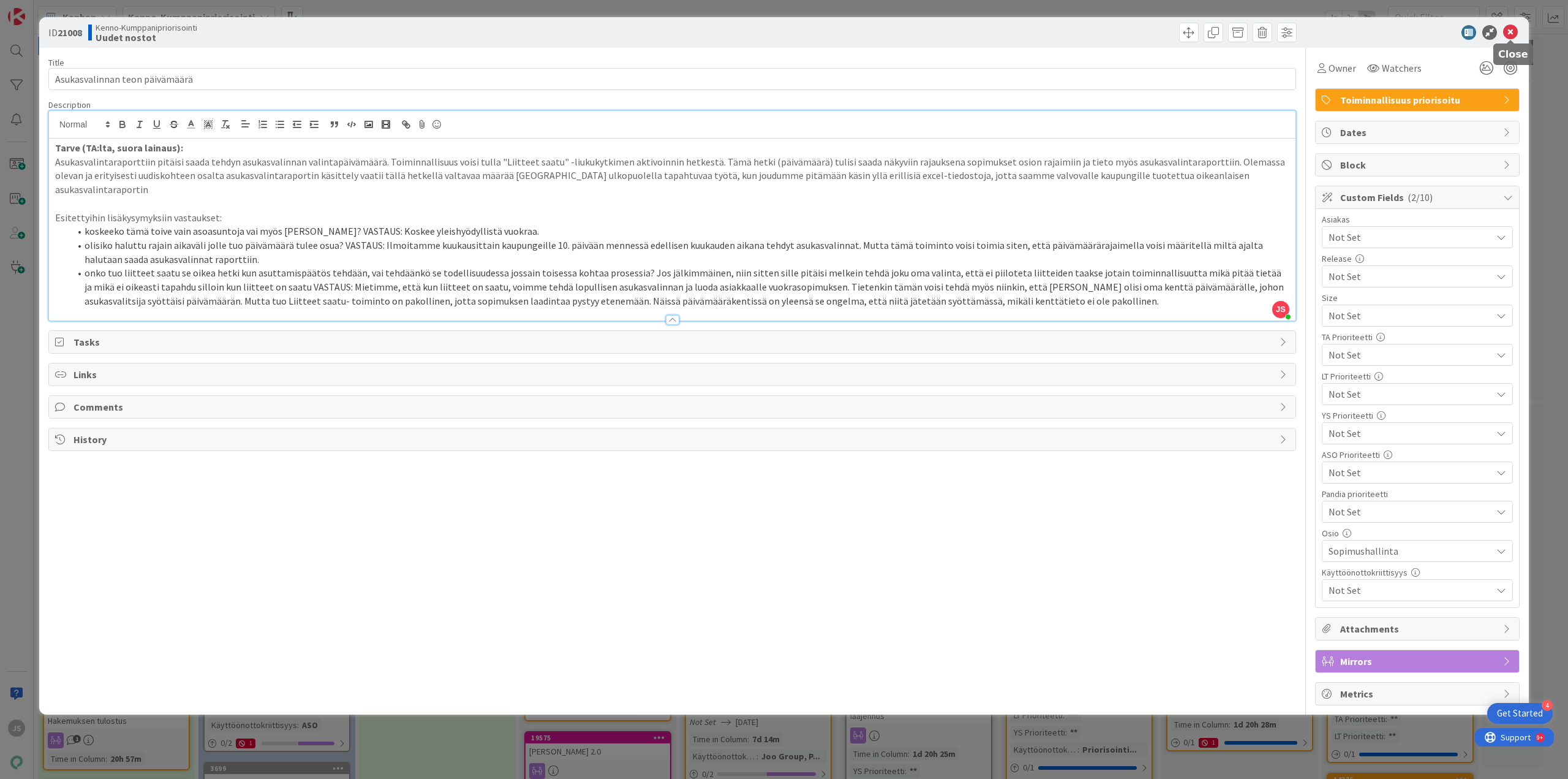
click at [1515, 35] on icon at bounding box center [1511, 33] width 15 height 15
